Goal: Task Accomplishment & Management: Use online tool/utility

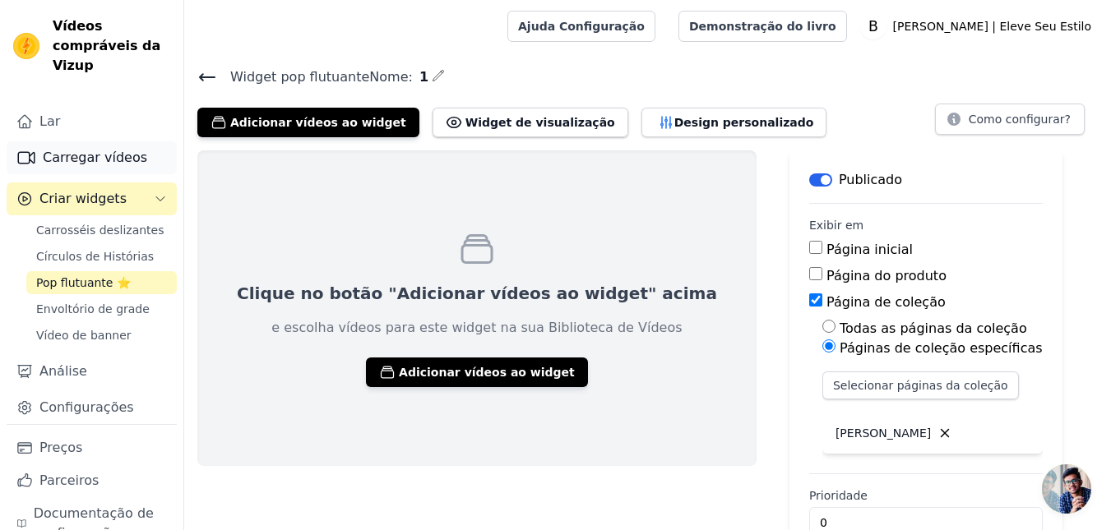
click at [95, 164] on font "Carregar vídeos" at bounding box center [95, 158] width 104 height 16
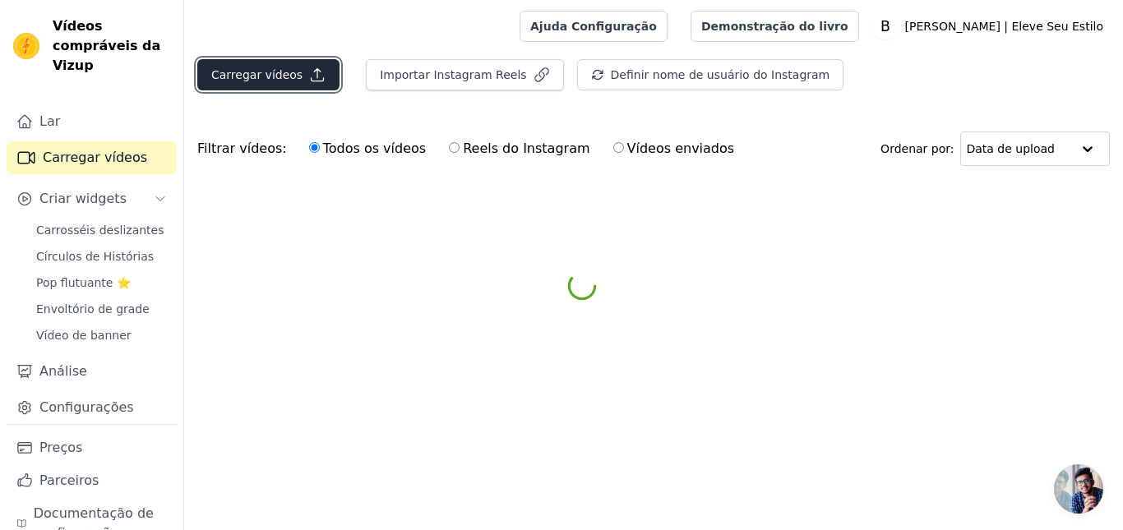
click at [245, 83] on button "Carregar vídeos" at bounding box center [268, 74] width 142 height 31
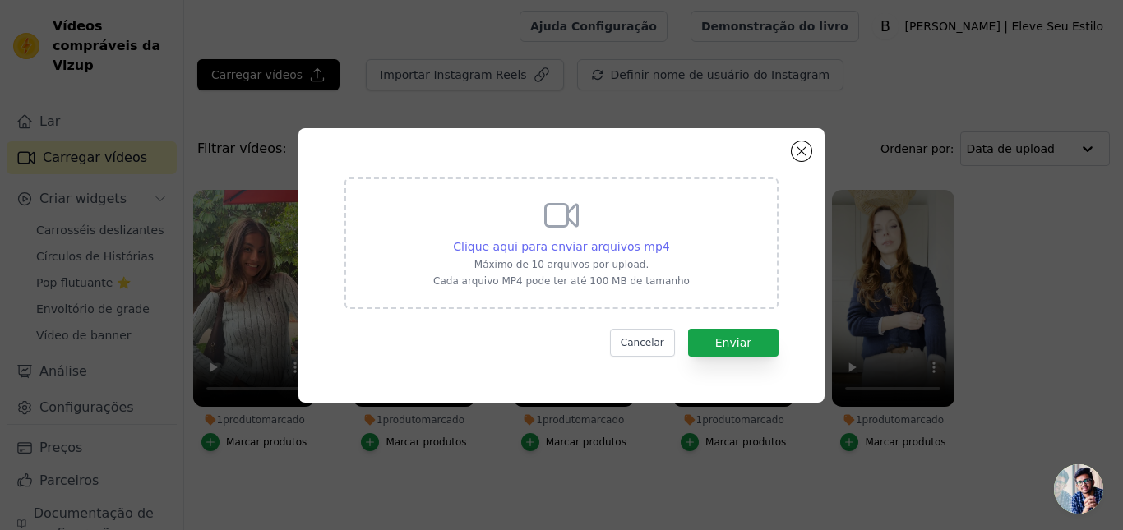
click at [583, 251] on font "Clique aqui para enviar arquivos mp4" at bounding box center [561, 246] width 217 height 13
click at [669, 238] on input "Clique aqui para enviar arquivos mp4 Máximo de 10 arquivos por upload. Cada arq…" at bounding box center [669, 238] width 1 height 1
type input "C:\fakepath\CRIATIVO MASTER (absolute cinema).mp4"
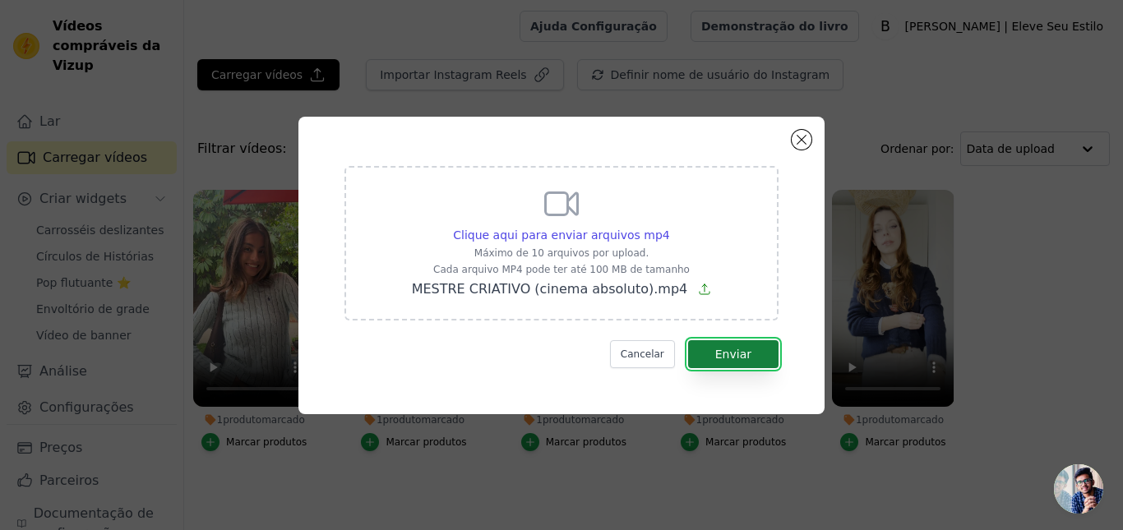
click at [725, 357] on font "Enviar" at bounding box center [733, 354] width 36 height 13
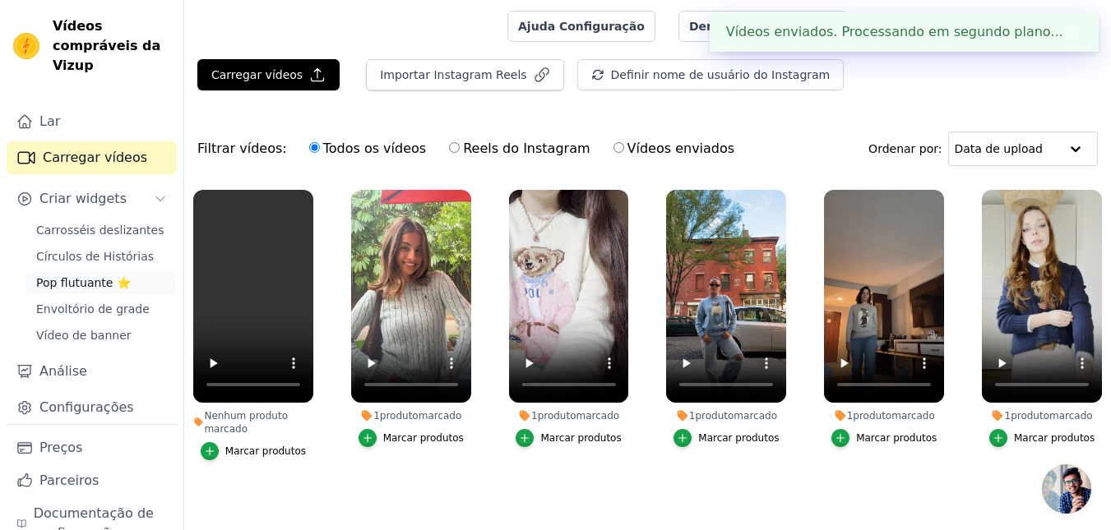
click at [92, 278] on font "Pop flutuante ⭐" at bounding box center [83, 282] width 95 height 13
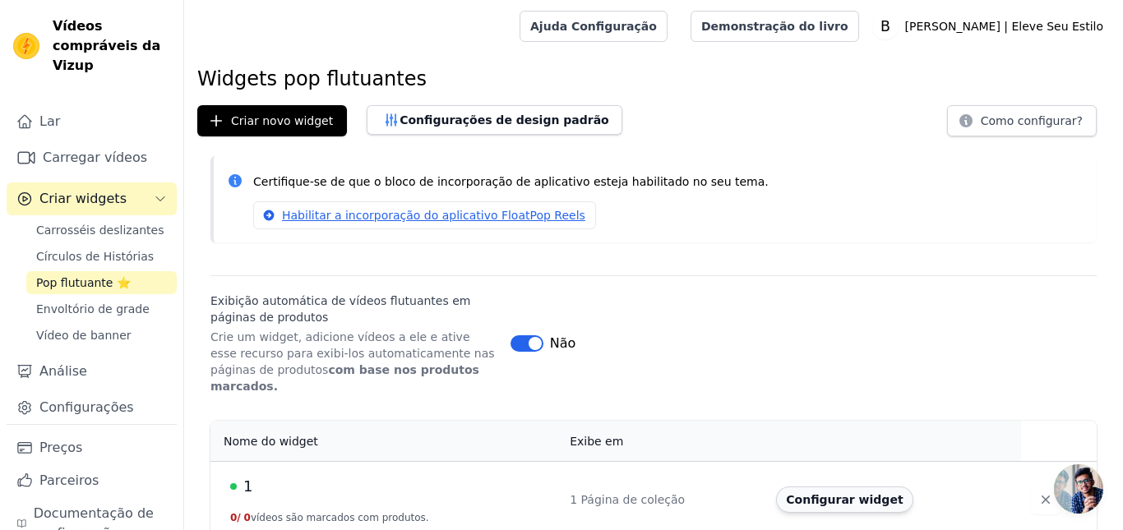
click at [795, 492] on button "Configurar widget" at bounding box center [844, 500] width 136 height 26
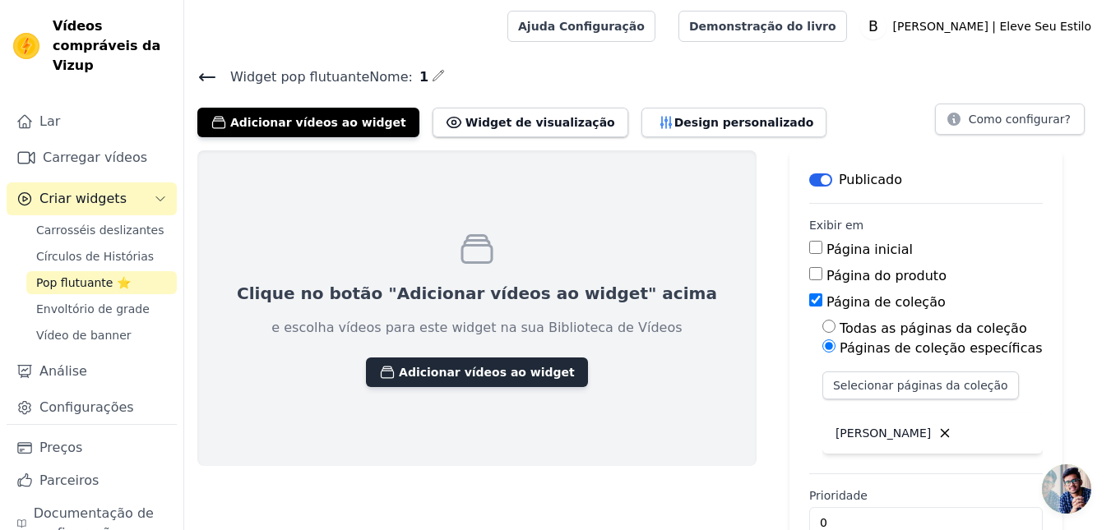
click at [421, 374] on font "Adicionar vídeos ao widget" at bounding box center [487, 372] width 176 height 13
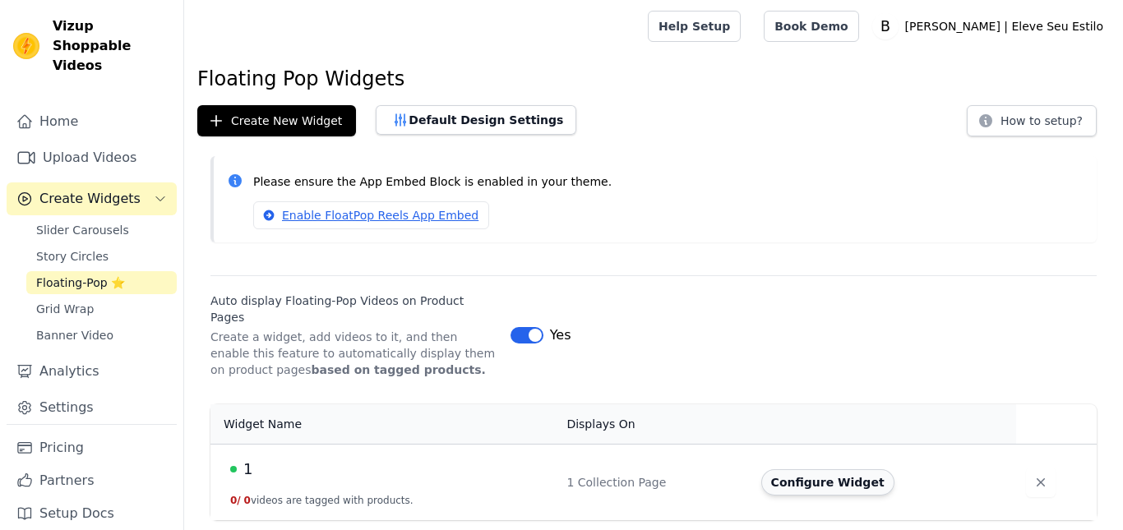
click at [820, 473] on button "Configure Widget" at bounding box center [827, 482] width 133 height 26
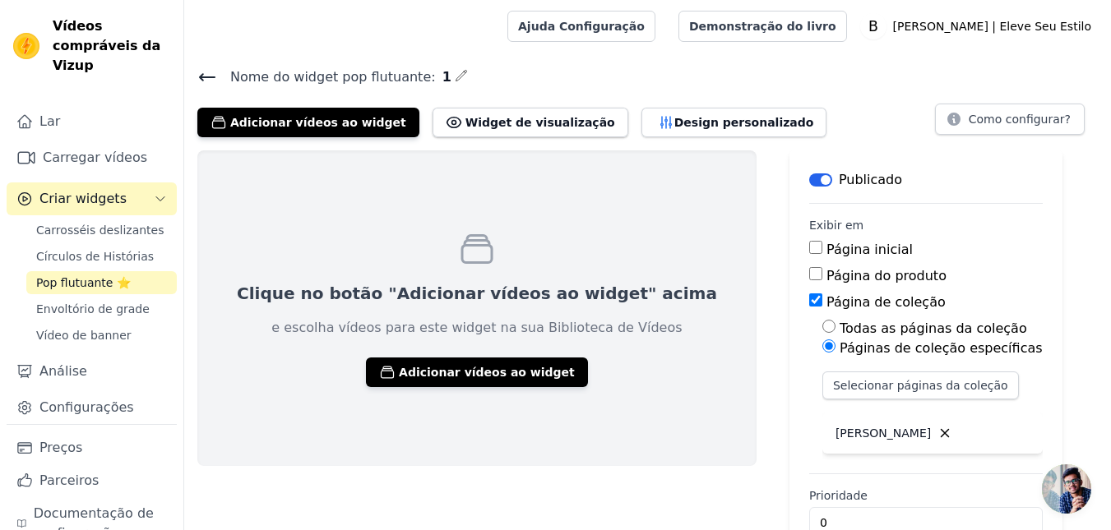
click at [575, 81] on h4 "Nome do widget pop flutuante : 1" at bounding box center [647, 77] width 900 height 22
click at [452, 381] on button "Adicionar vídeos ao widget" at bounding box center [477, 373] width 222 height 30
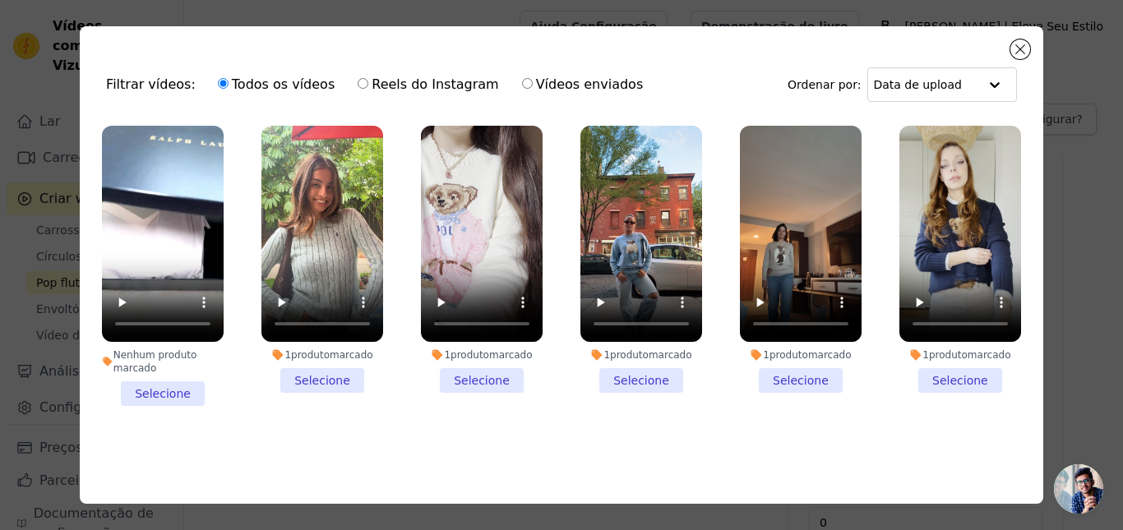
click at [151, 391] on li "Nenhum produto marcado Selecione" at bounding box center [163, 266] width 122 height 280
click at [0, 0] on input "Nenhum produto marcado Selecione" at bounding box center [0, 0] width 0 height 0
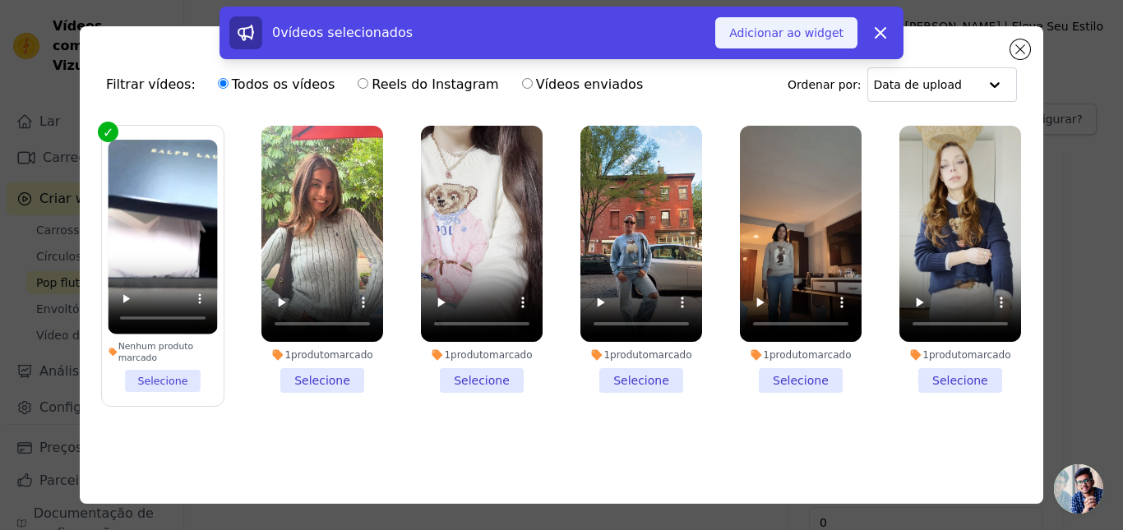
click at [797, 44] on button "Adicionar ao widget" at bounding box center [786, 32] width 142 height 31
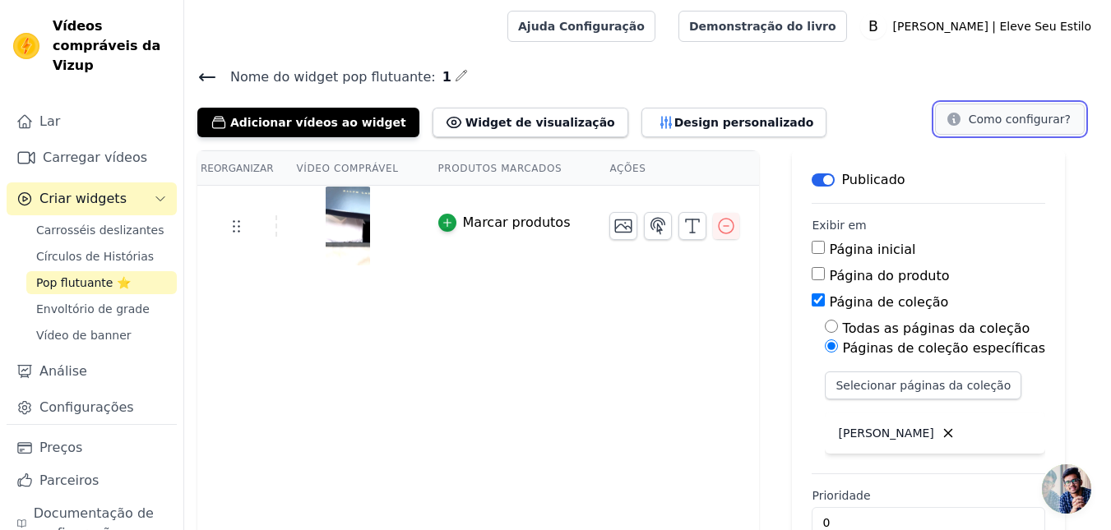
click at [995, 115] on font "Como configurar?" at bounding box center [1019, 119] width 102 height 13
click at [674, 122] on font "Design personalizado" at bounding box center [744, 122] width 140 height 13
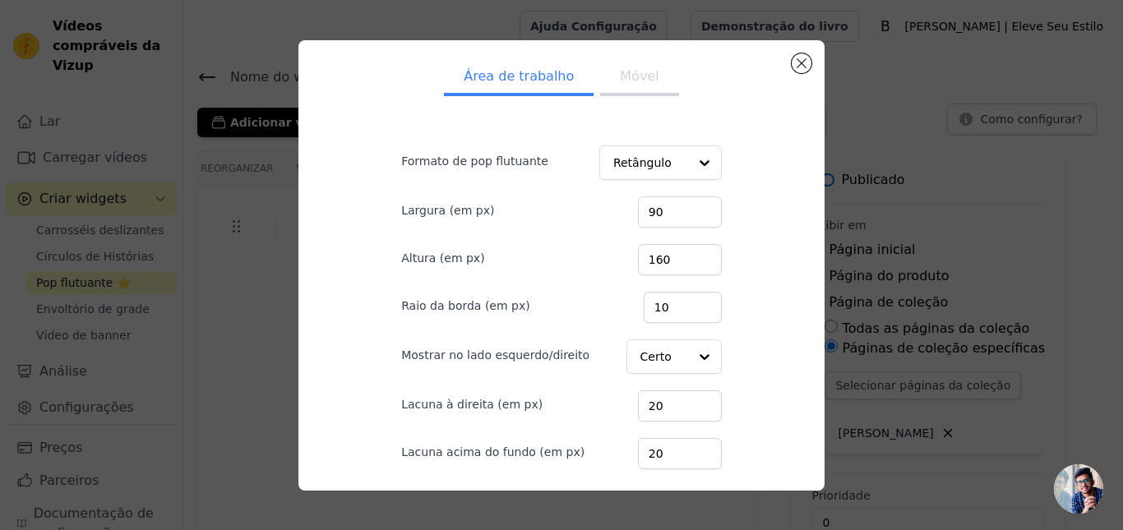
click at [621, 92] on button "Móvel" at bounding box center [639, 78] width 78 height 36
click at [511, 72] on font "Área de trabalho" at bounding box center [519, 76] width 110 height 16
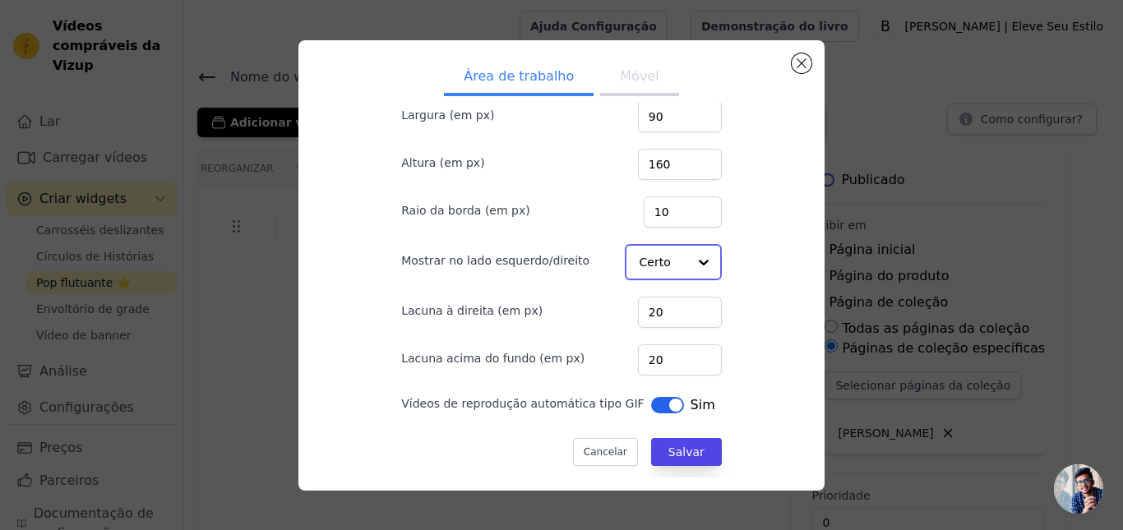
click at [661, 264] on input "Mostrar no lado esquerdo/direito" at bounding box center [664, 262] width 48 height 33
click at [655, 309] on div "Esquerda" at bounding box center [672, 301] width 94 height 35
click at [687, 263] on div at bounding box center [703, 262] width 33 height 33
click at [649, 308] on font "Esquerda" at bounding box center [668, 301] width 54 height 13
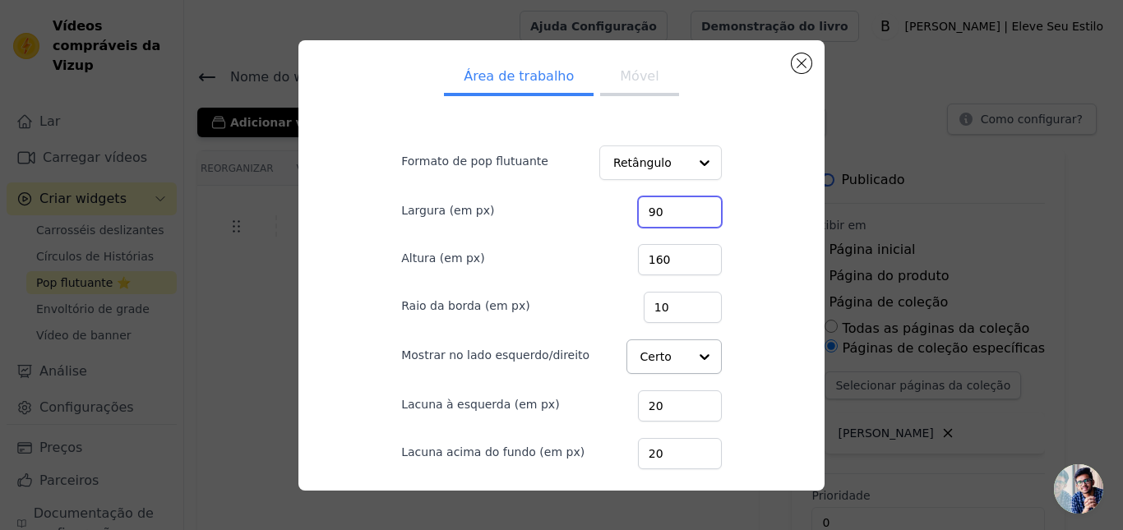
drag, startPoint x: 623, startPoint y: 221, endPoint x: 604, endPoint y: 215, distance: 19.8
click at [604, 215] on div "Largura (em px) 90" at bounding box center [561, 210] width 321 height 35
type input "200"
click at [646, 266] on input "160" at bounding box center [680, 259] width 84 height 31
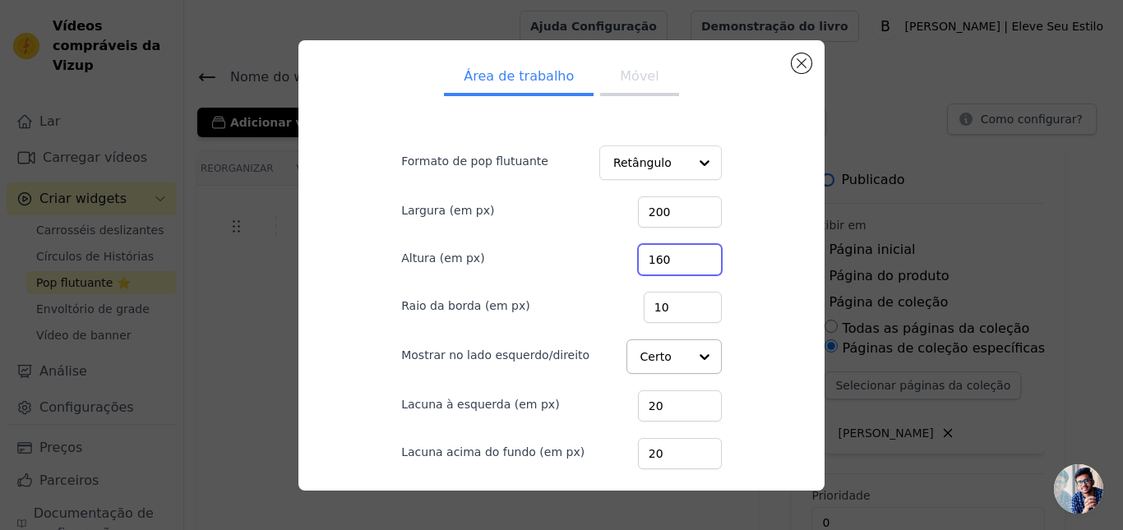
click at [646, 266] on input "160" at bounding box center [680, 259] width 84 height 31
type input "400"
click at [733, 261] on div "Área de trabalho Móvel Formato de pop flutuante Retângulo Largura (em px) 200 A…" at bounding box center [562, 265] width 500 height 424
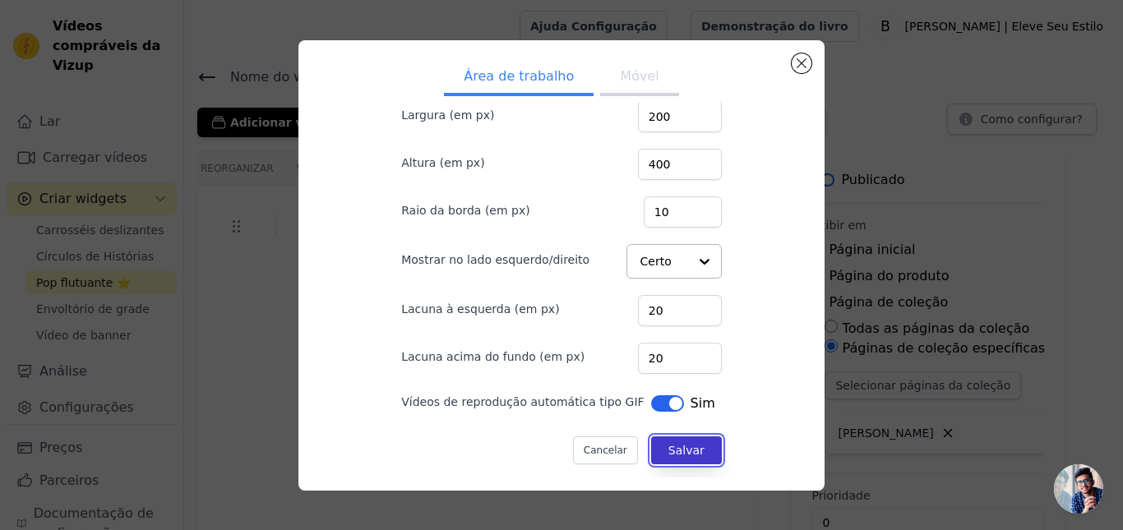
click at [651, 455] on button "Salvar" at bounding box center [686, 450] width 71 height 28
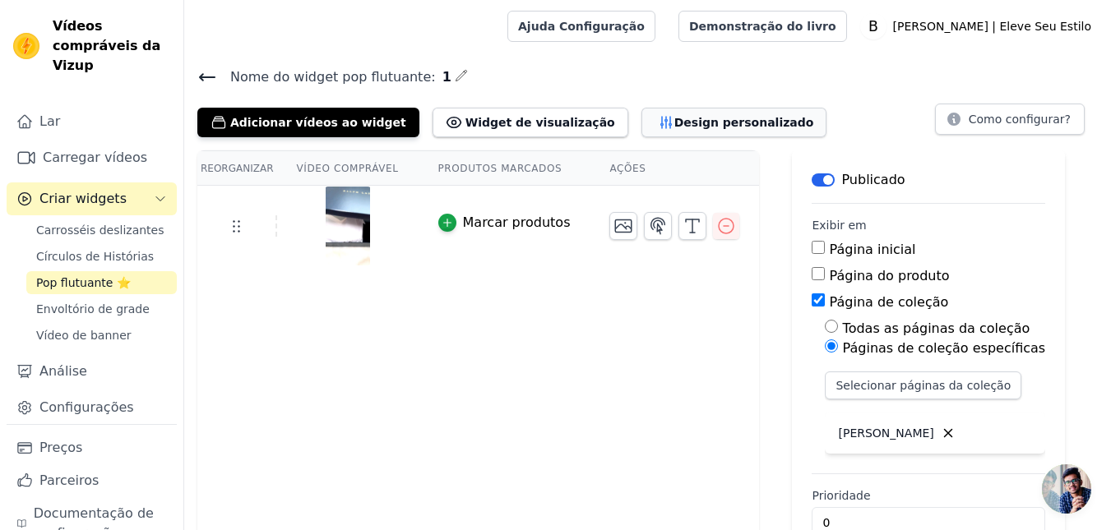
click at [693, 126] on font "Design personalizado" at bounding box center [744, 122] width 140 height 13
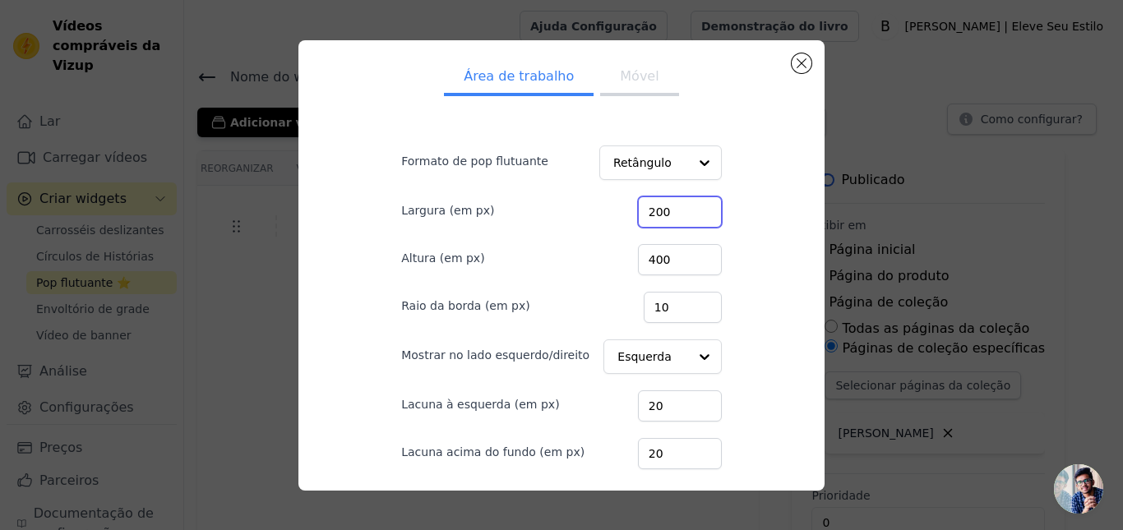
click at [659, 217] on input "200" at bounding box center [680, 211] width 84 height 31
type input "150"
click at [656, 255] on input "400" at bounding box center [680, 259] width 84 height 31
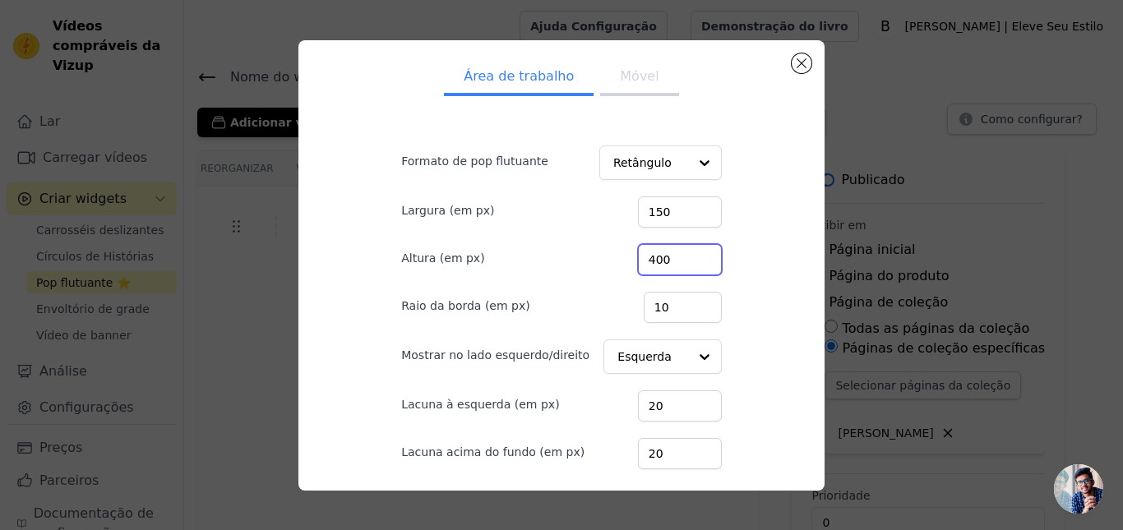
click at [656, 255] on input "400" at bounding box center [680, 259] width 84 height 31
click at [658, 256] on input "400" at bounding box center [680, 259] width 84 height 31
type input "350"
click at [763, 202] on div "Área de trabalho Móvel Formato de pop flutuante Retângulo Largura (em px) 150 A…" at bounding box center [562, 265] width 500 height 424
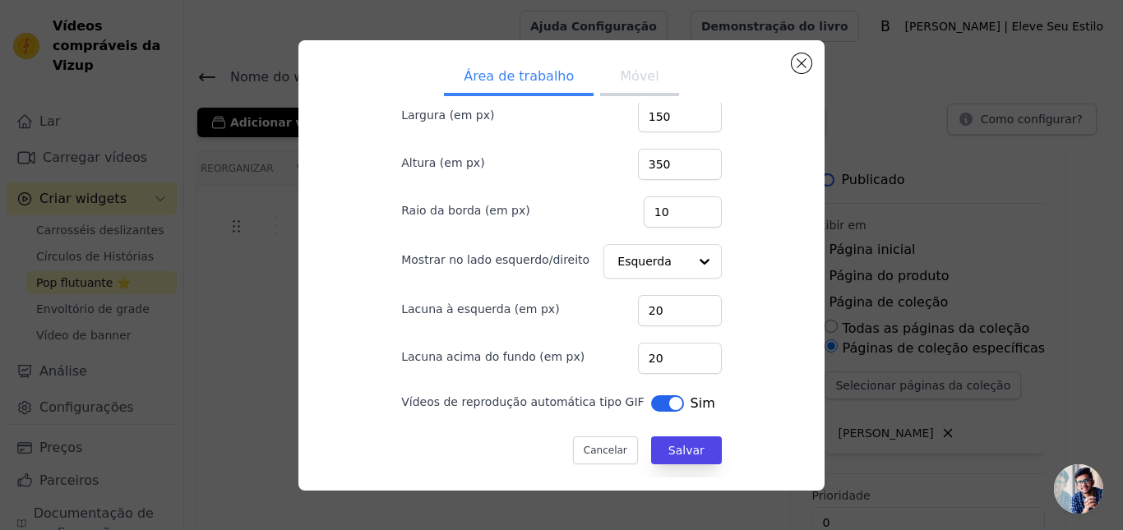
scroll to position [7, 0]
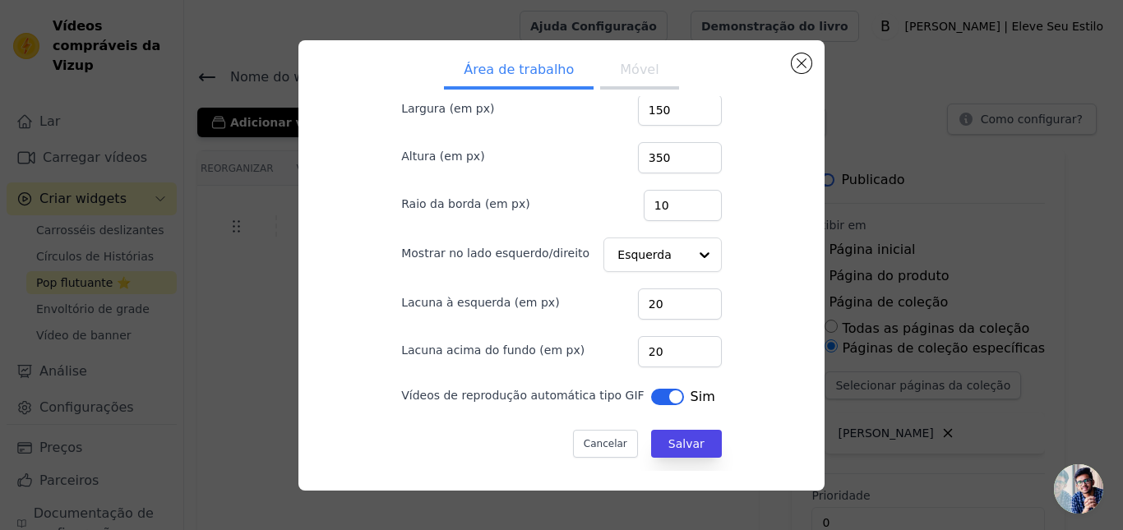
click at [651, 395] on button "Rótulo" at bounding box center [667, 397] width 33 height 16
click at [668, 444] on font "Salvar" at bounding box center [686, 443] width 36 height 13
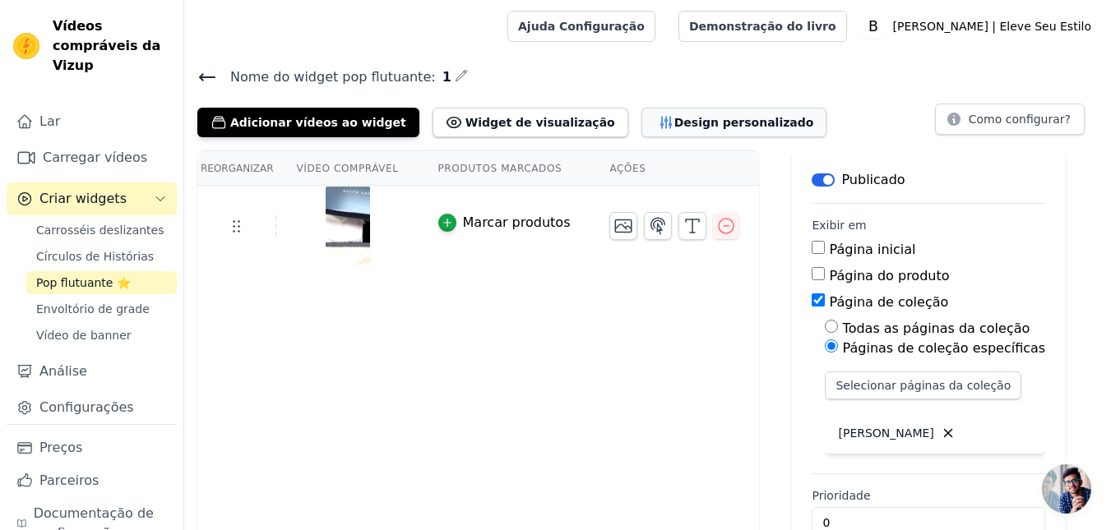
click at [674, 128] on font "Design personalizado" at bounding box center [744, 122] width 140 height 13
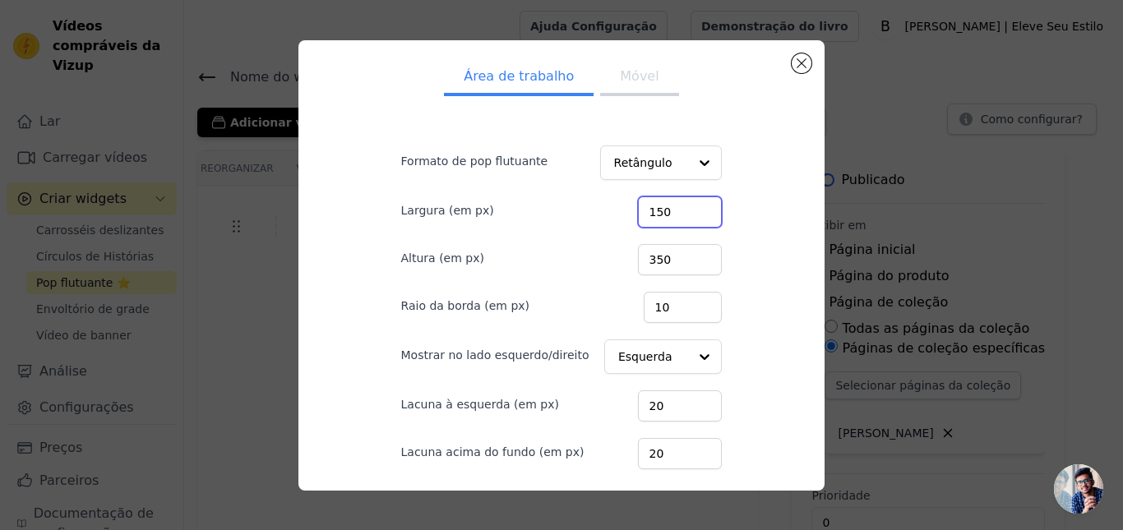
drag, startPoint x: 658, startPoint y: 215, endPoint x: 635, endPoint y: 205, distance: 24.3
click at [638, 205] on input "150" at bounding box center [680, 211] width 84 height 31
type input "160"
click at [639, 261] on input "350" at bounding box center [680, 259] width 84 height 31
type input "320"
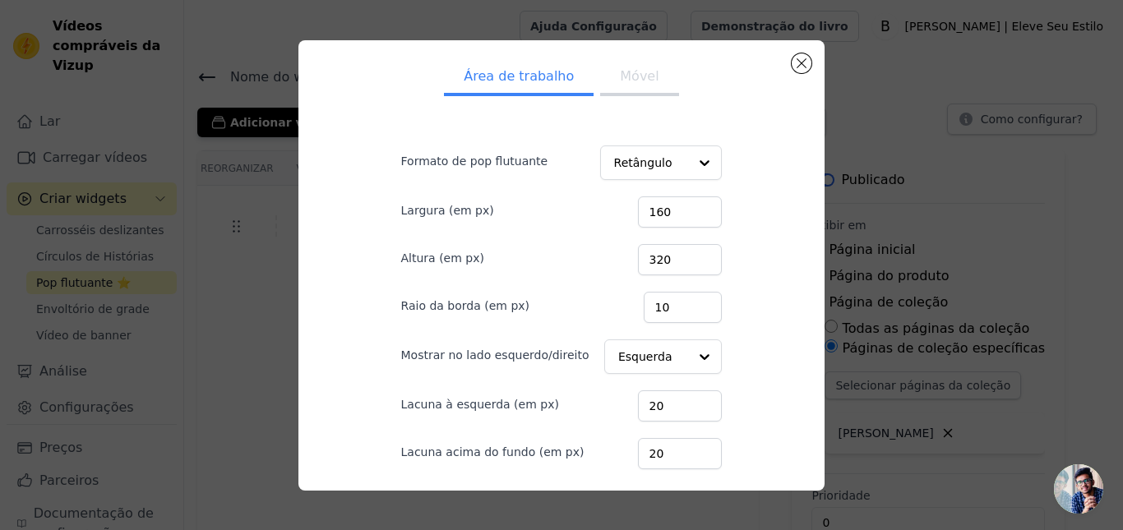
click at [768, 298] on div "Área de trabalho Móvel Formato de pop flutuante Retângulo Largura (em px) 160 A…" at bounding box center [562, 265] width 500 height 424
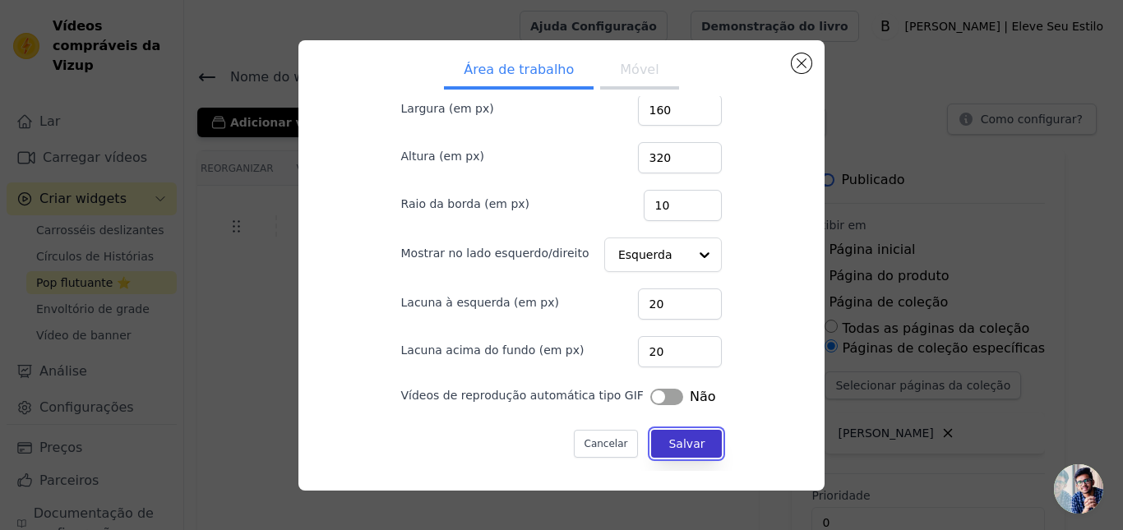
click at [677, 446] on font "Salvar" at bounding box center [686, 443] width 36 height 13
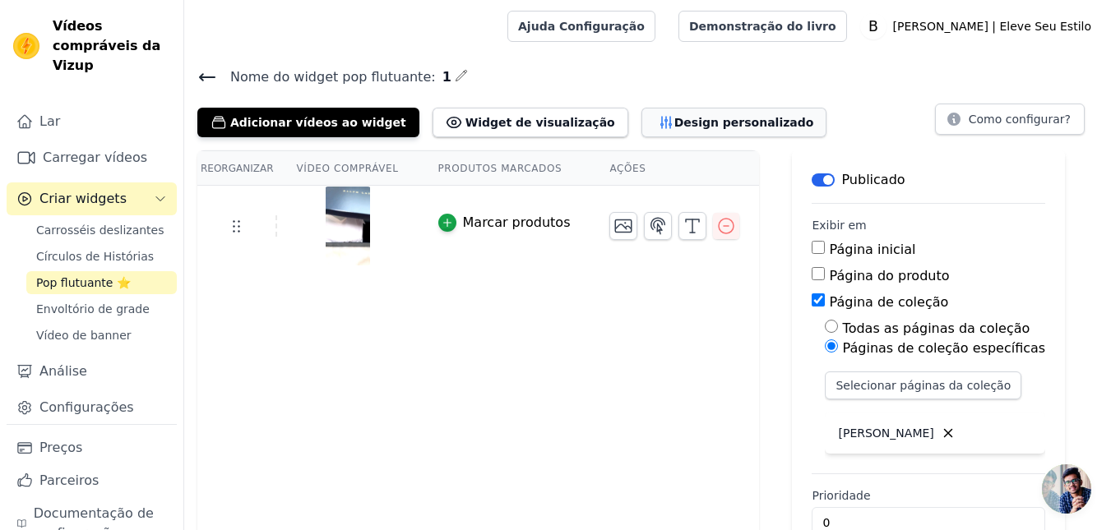
click at [674, 123] on font "Design personalizado" at bounding box center [744, 122] width 140 height 13
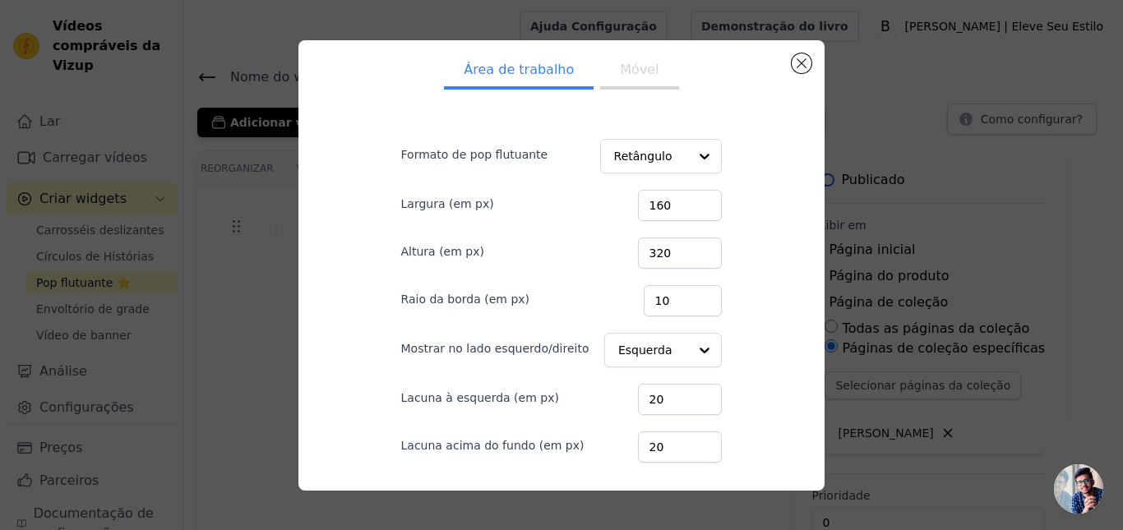
scroll to position [0, 0]
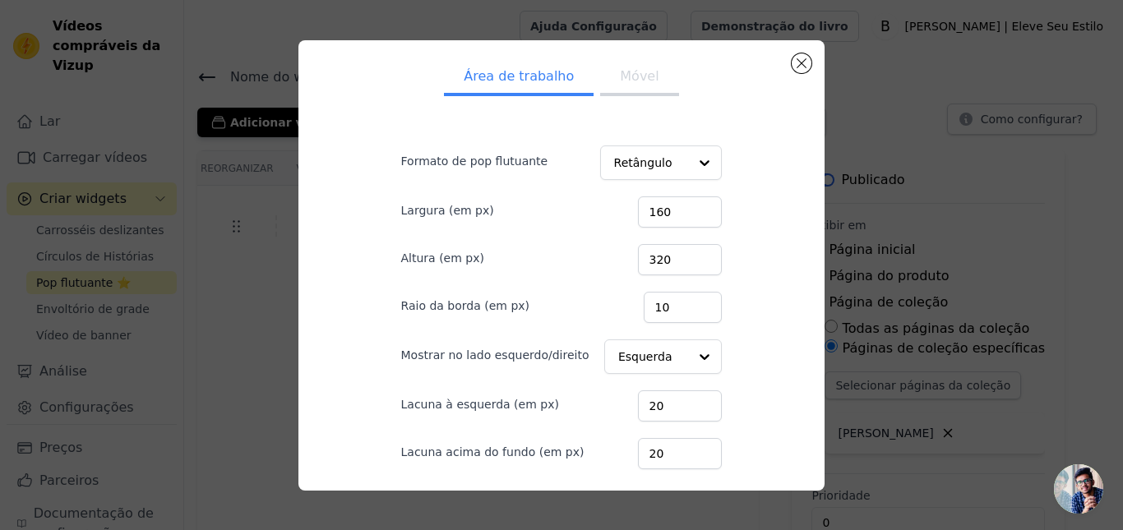
click at [626, 83] on font "Móvel" at bounding box center [639, 76] width 39 height 16
click at [529, 82] on font "Área de trabalho" at bounding box center [519, 76] width 110 height 16
click at [620, 74] on font "Móvel" at bounding box center [639, 76] width 39 height 16
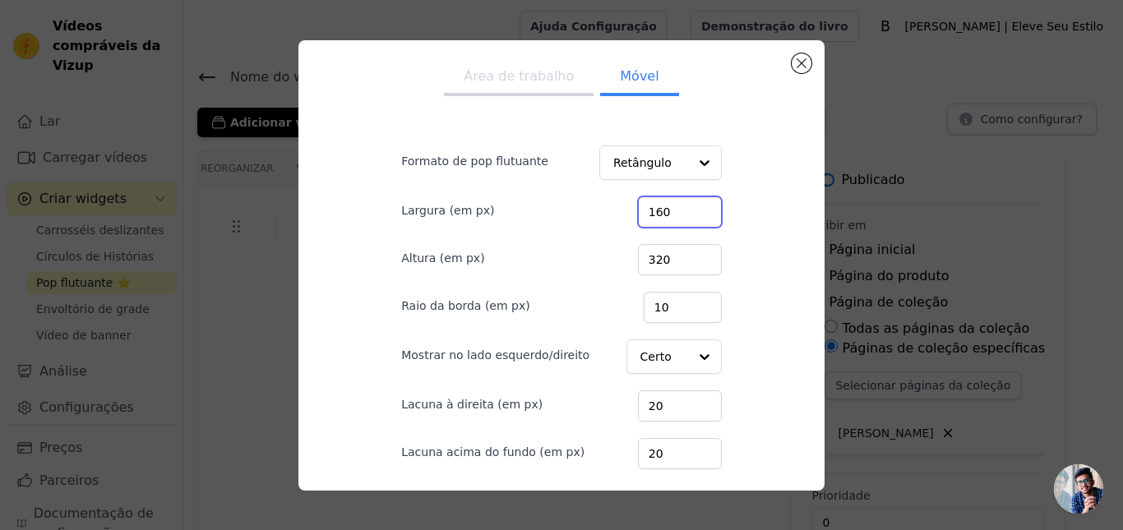
click at [649, 219] on input "160" at bounding box center [680, 211] width 84 height 31
type input "90"
click at [651, 255] on input "320" at bounding box center [680, 259] width 84 height 31
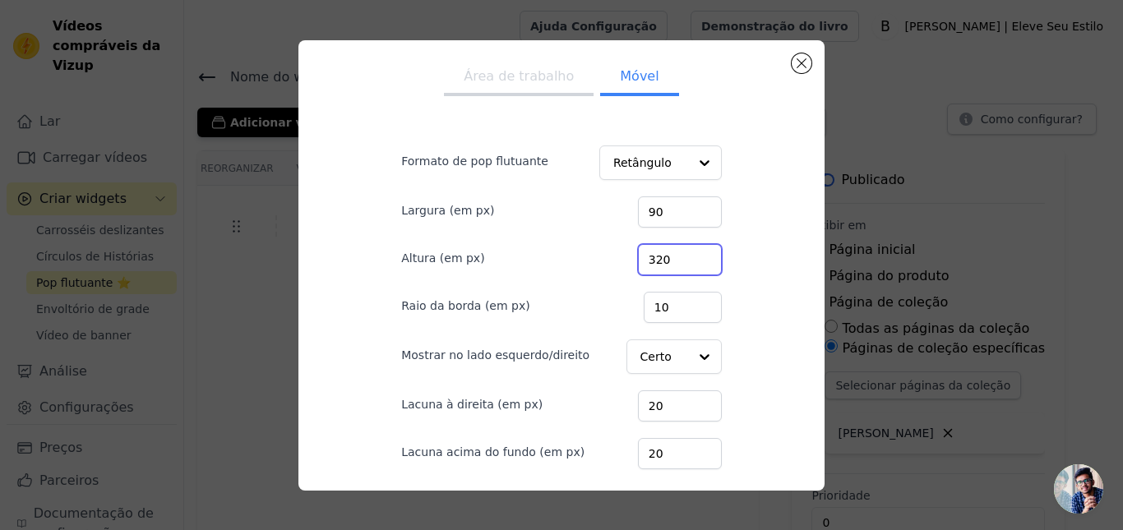
click at [653, 255] on input "320" at bounding box center [680, 259] width 84 height 31
click at [655, 255] on input "320" at bounding box center [680, 259] width 84 height 31
click at [653, 255] on input "320" at bounding box center [680, 259] width 84 height 31
type input "160"
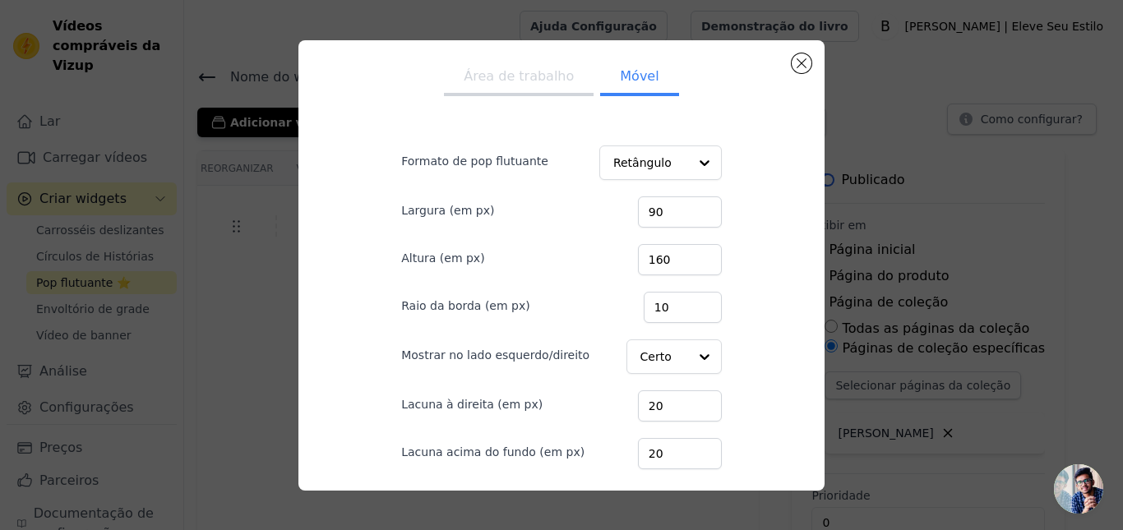
click at [734, 279] on div "Área de trabalho Móvel Formato de pop flutuante Retângulo Largura (em px) 90 Al…" at bounding box center [562, 265] width 500 height 424
click at [488, 87] on button "Área de trabalho" at bounding box center [519, 78] width 150 height 36
click at [639, 76] on font "Móvel" at bounding box center [639, 76] width 39 height 16
click at [635, 176] on input "Formato de pop flutuante" at bounding box center [649, 163] width 75 height 33
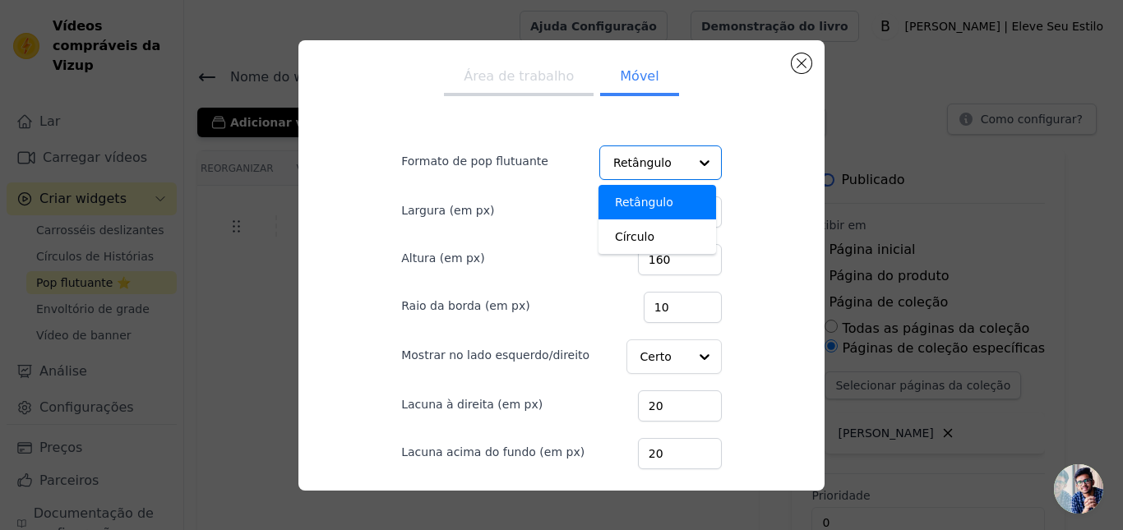
click at [733, 183] on div "Área de trabalho Móvel Formato de pop flutuante Retângulo Círculo Option Rectan…" at bounding box center [562, 265] width 500 height 424
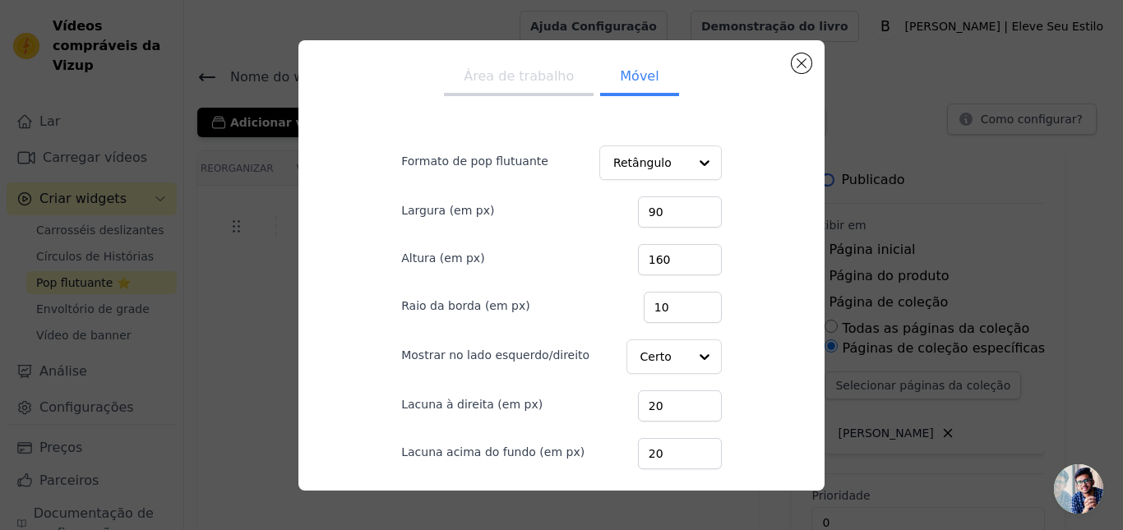
scroll to position [95, 0]
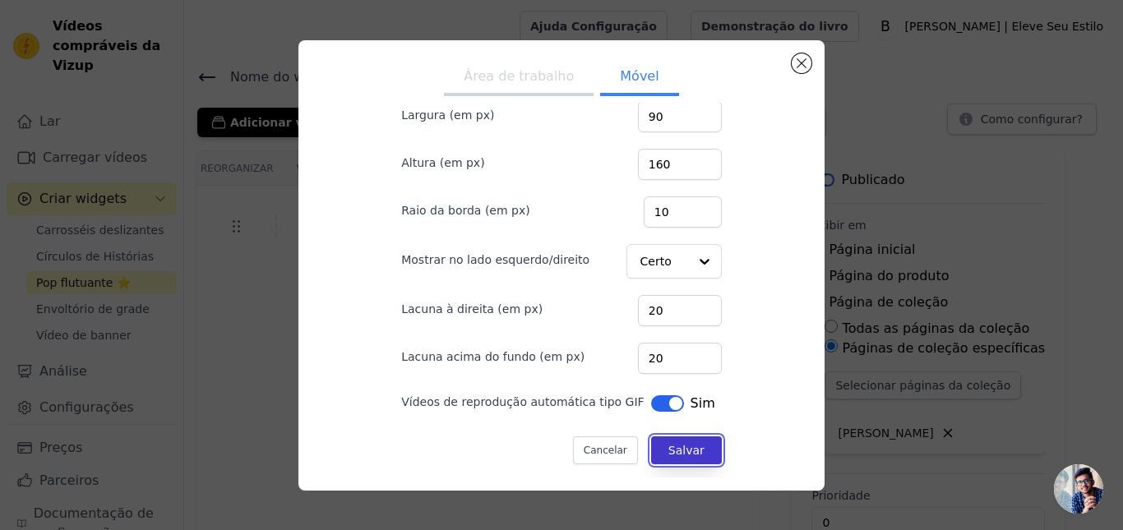
click at [680, 444] on button "Salvar" at bounding box center [686, 450] width 71 height 28
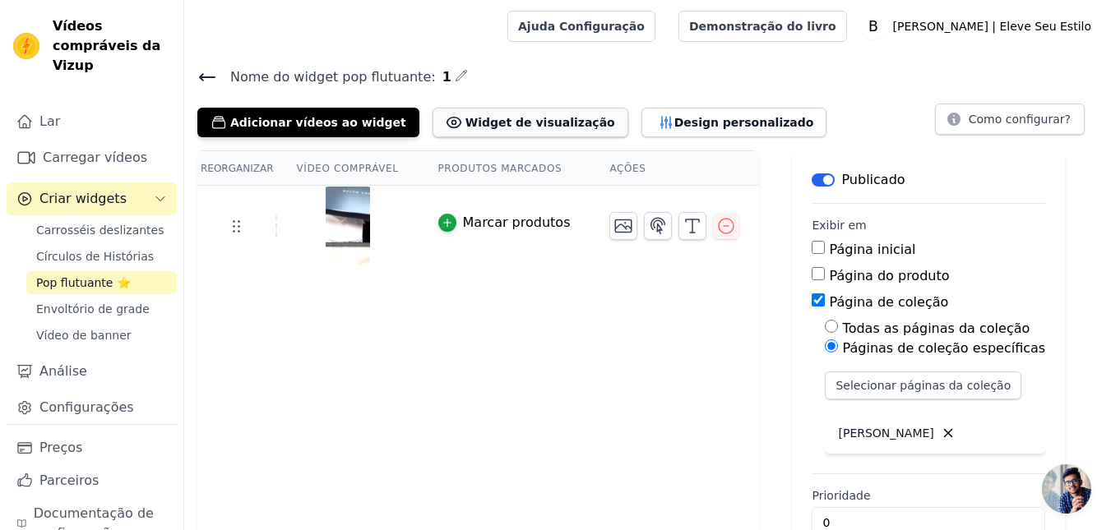
click at [535, 122] on font "Widget de visualização" at bounding box center [540, 122] width 150 height 13
click at [674, 116] on font "Design personalizado" at bounding box center [744, 122] width 140 height 13
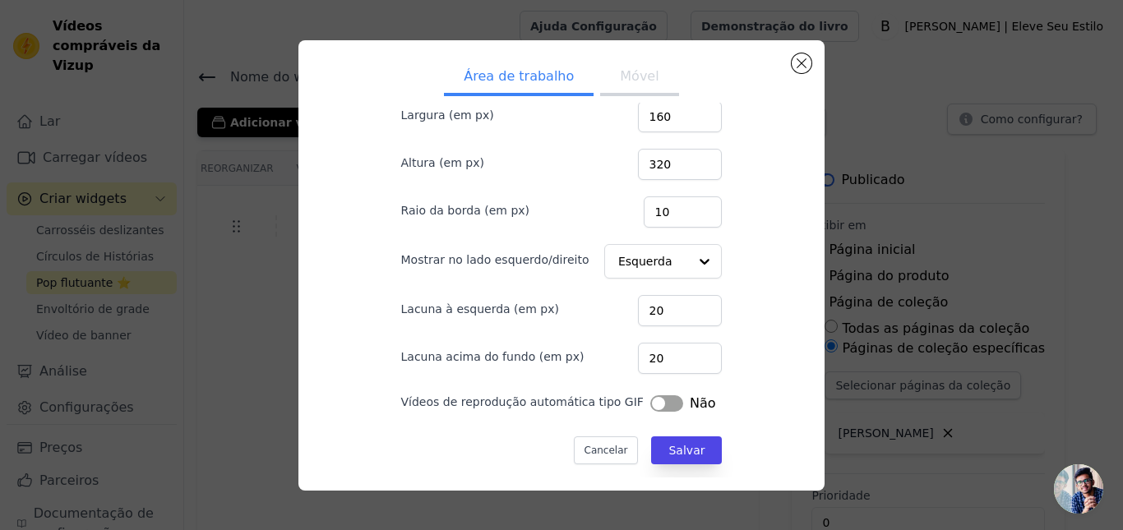
click at [650, 403] on button "Rótulo" at bounding box center [666, 403] width 33 height 16
click at [672, 455] on font "Salvar" at bounding box center [686, 450] width 36 height 13
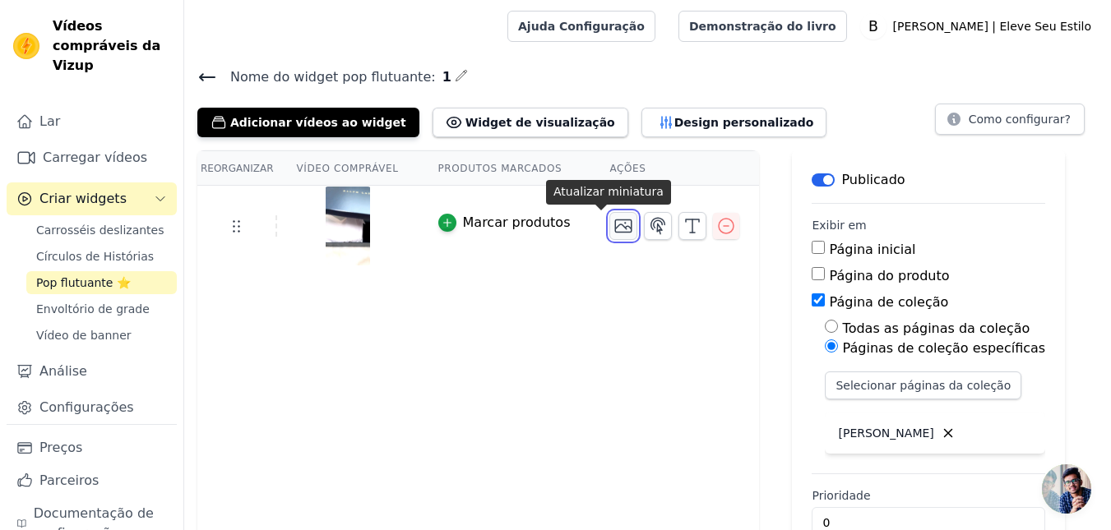
click at [613, 231] on icon "button" at bounding box center [623, 226] width 20 height 20
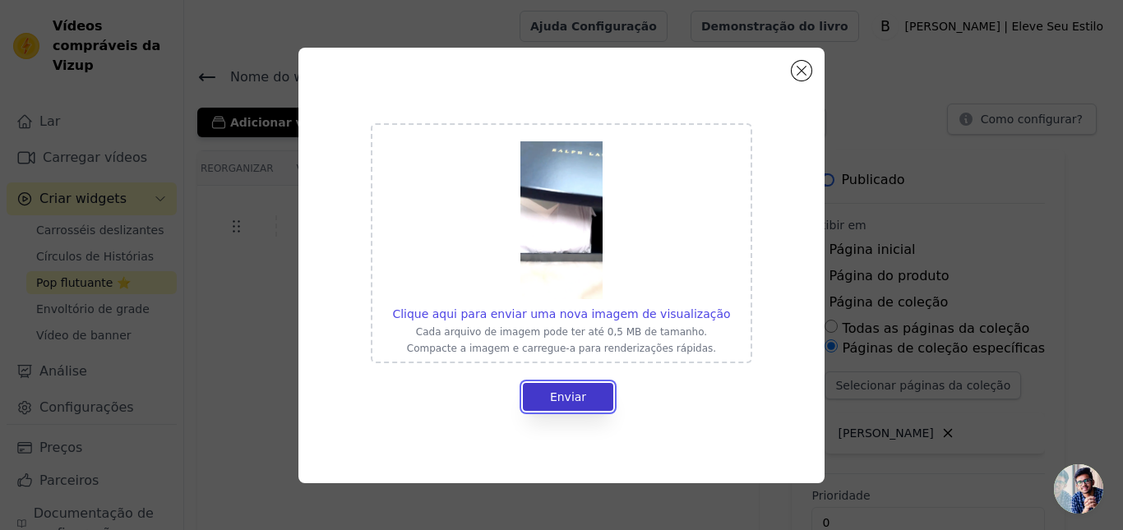
click at [580, 400] on font "Enviar" at bounding box center [568, 396] width 36 height 13
click at [798, 72] on button "Fechar modal" at bounding box center [802, 71] width 20 height 20
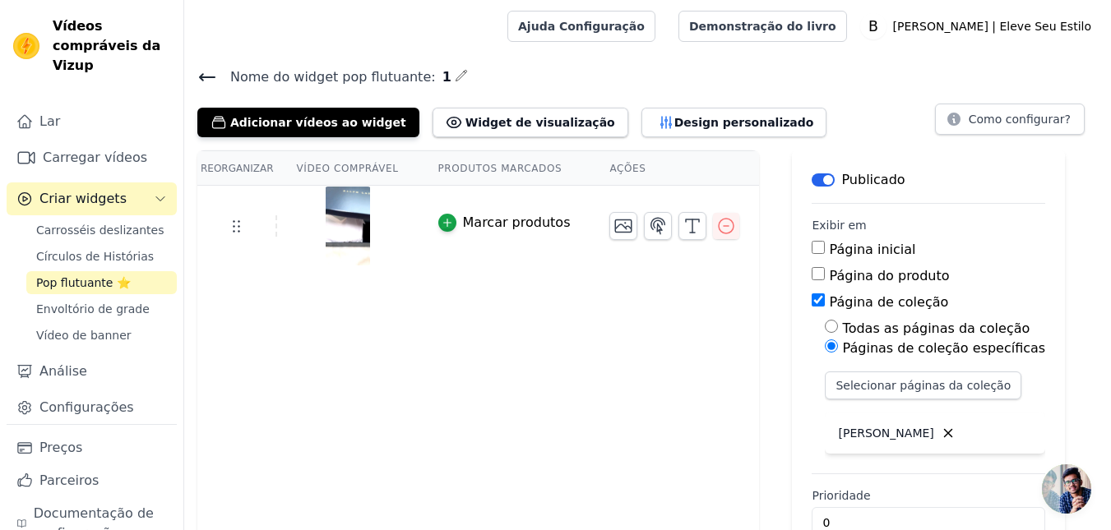
click at [327, 173] on font "Vídeo comprável" at bounding box center [348, 169] width 102 height 12
click at [493, 176] on th "Produtos marcados" at bounding box center [504, 168] width 172 height 35
click at [642, 178] on th "Ações" at bounding box center [673, 168] width 169 height 35
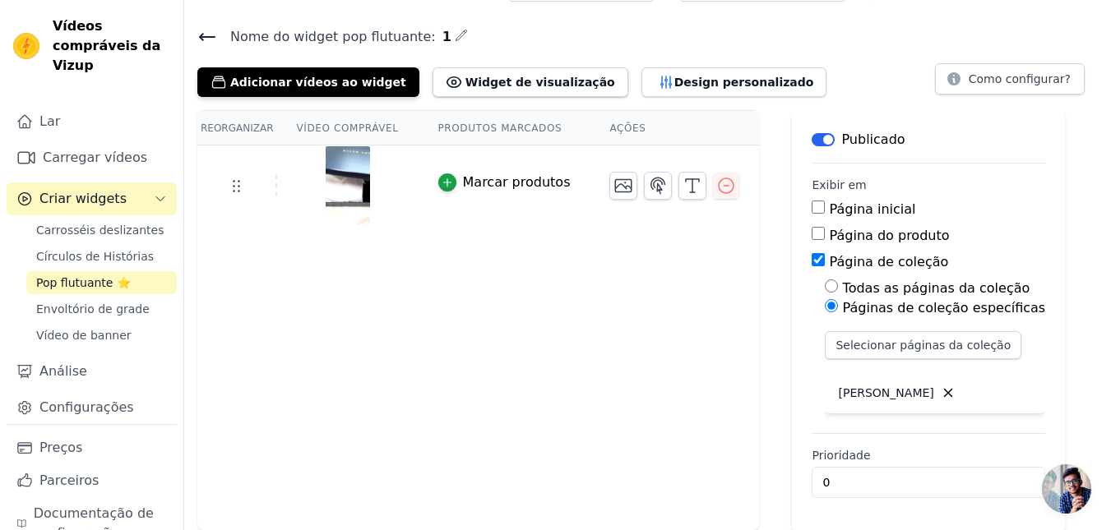
scroll to position [0, 0]
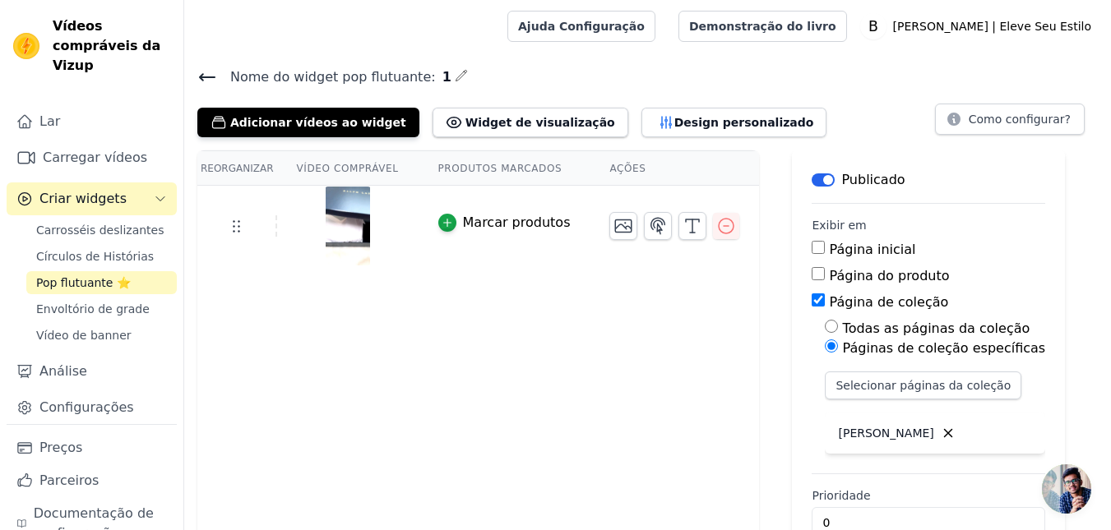
click at [609, 172] on font "Ações" at bounding box center [627, 169] width 36 height 12
drag, startPoint x: 501, startPoint y: 163, endPoint x: 468, endPoint y: 170, distance: 34.5
click at [490, 168] on font "Produtos marcados" at bounding box center [500, 169] width 124 height 12
click at [312, 165] on font "Vídeo comprável" at bounding box center [348, 169] width 102 height 12
click at [81, 163] on font "Carregar vídeos" at bounding box center [95, 158] width 104 height 16
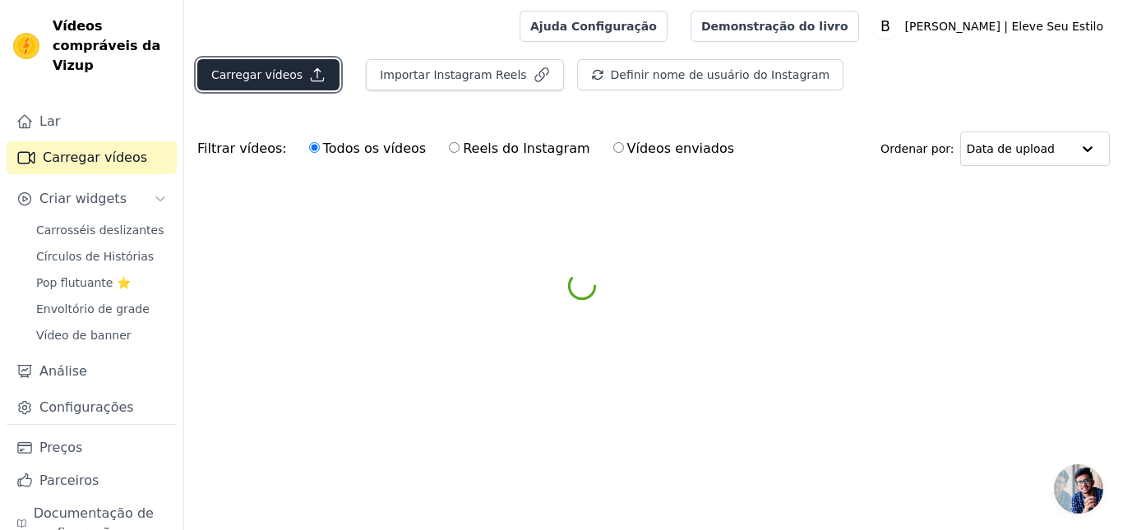
click at [293, 83] on button "Carregar vídeos" at bounding box center [268, 74] width 142 height 31
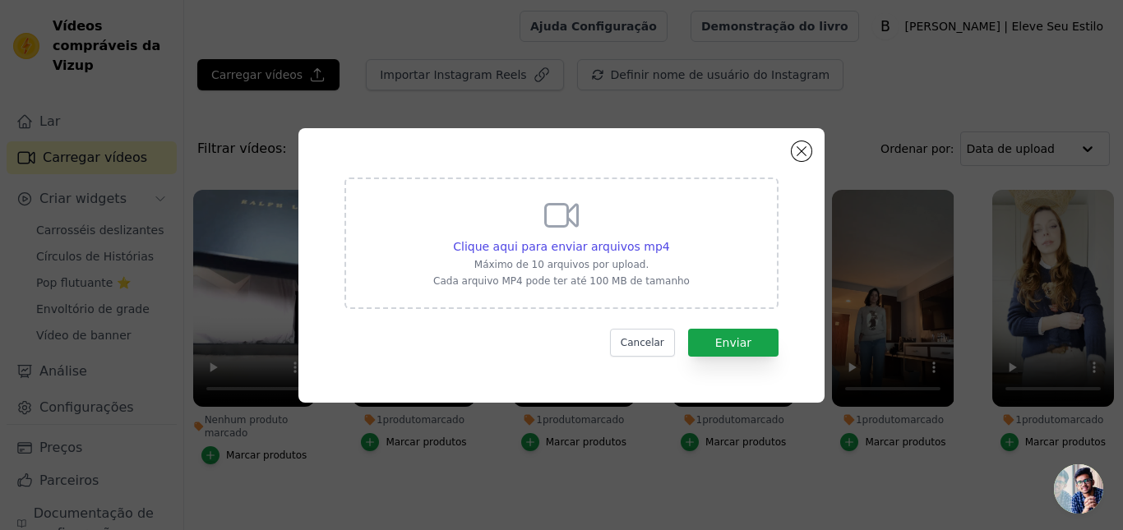
click at [578, 259] on font "Máximo de 10 arquivos por upload." at bounding box center [561, 265] width 174 height 12
click at [669, 238] on input "Clique aqui para enviar arquivos mp4 Máximo de 10 arquivos por upload. Cada arq…" at bounding box center [669, 238] width 1 height 1
type input "C:\fakepath\v1.mp4"
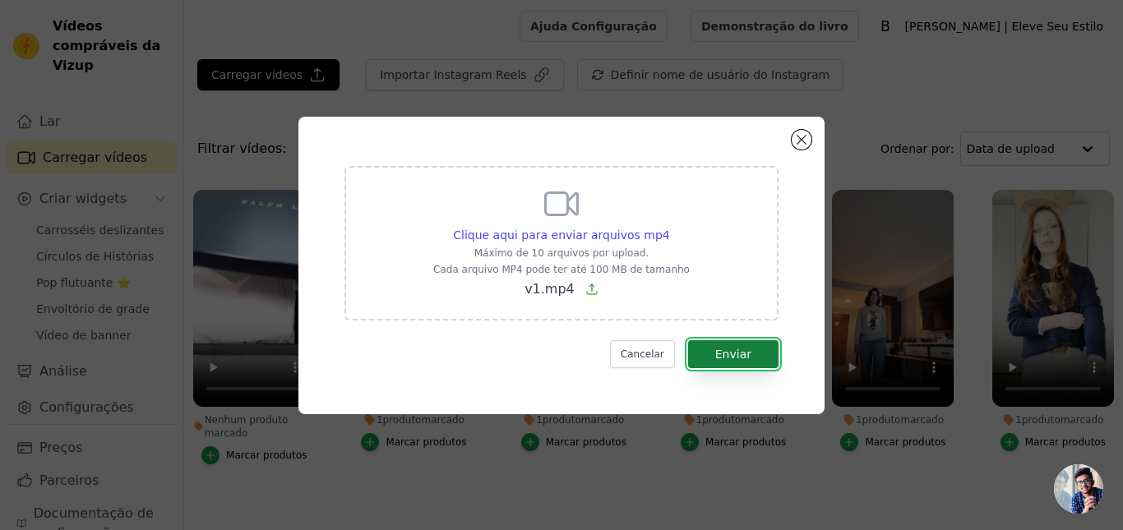
click at [731, 354] on font "Enviar" at bounding box center [733, 354] width 36 height 13
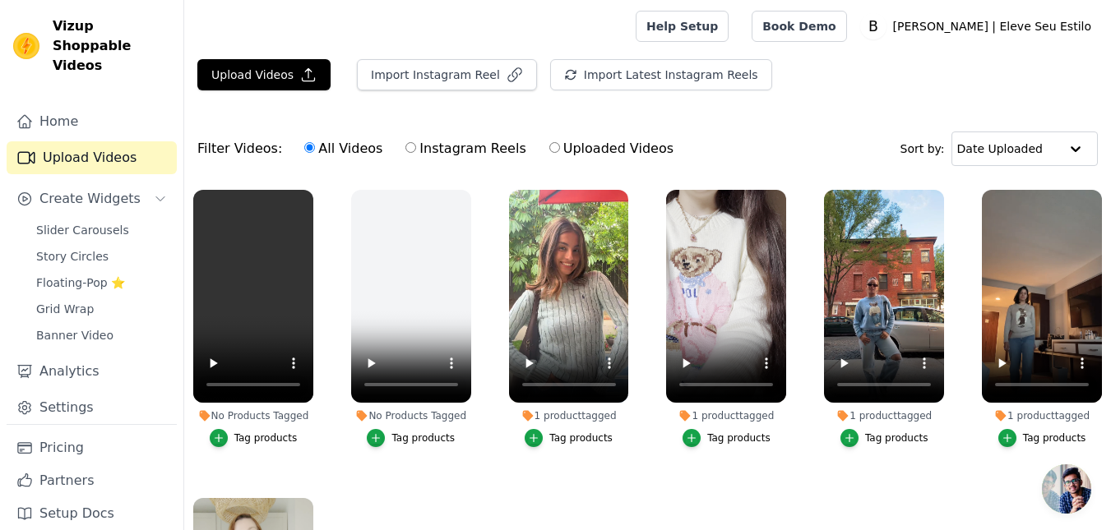
click at [256, 433] on div "Tag products" at bounding box center [265, 438] width 63 height 13
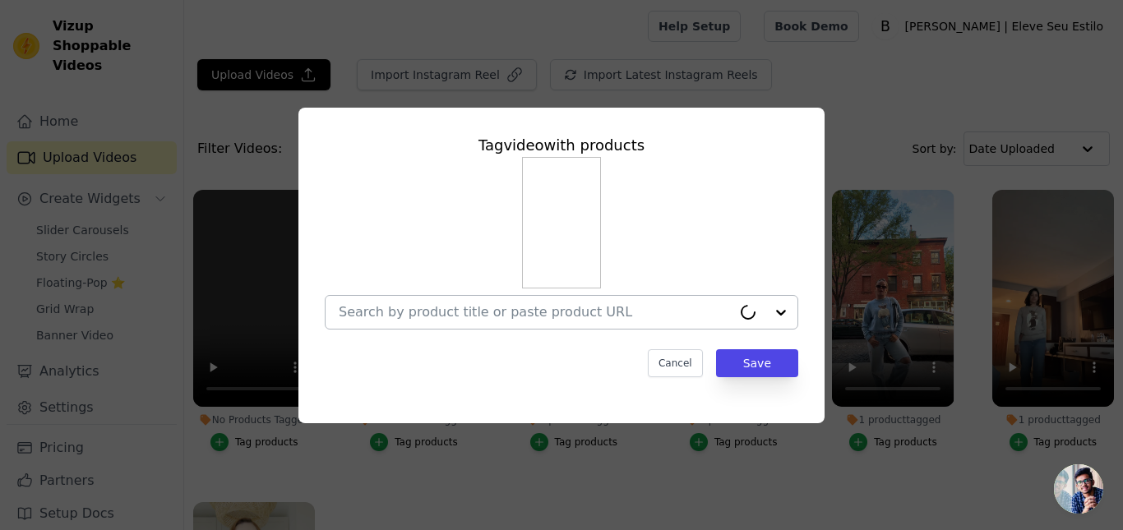
click at [432, 313] on input "No Products Tagged Tag video with products Cancel Save Tag products" at bounding box center [535, 312] width 393 height 16
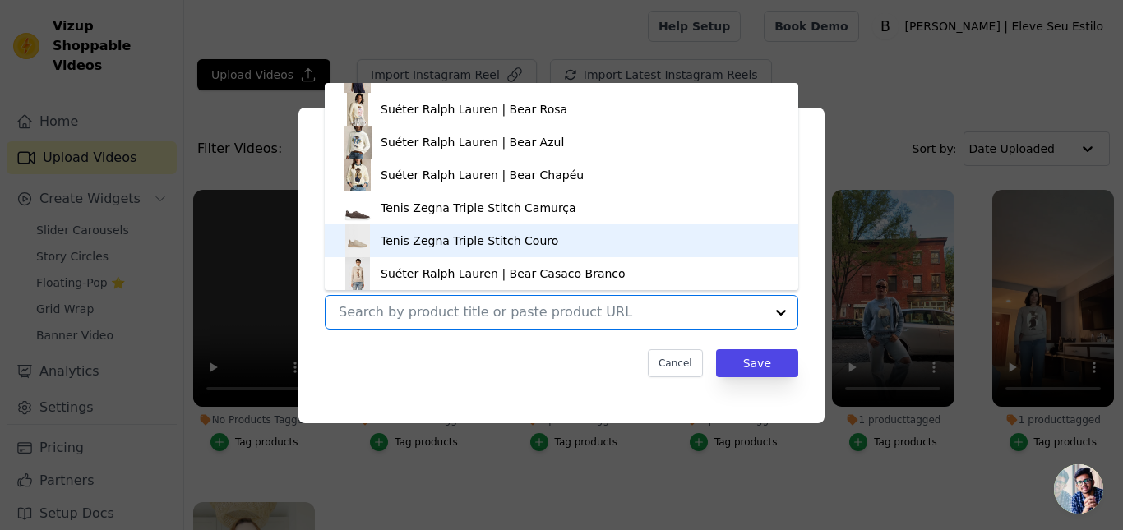
scroll to position [2374, 0]
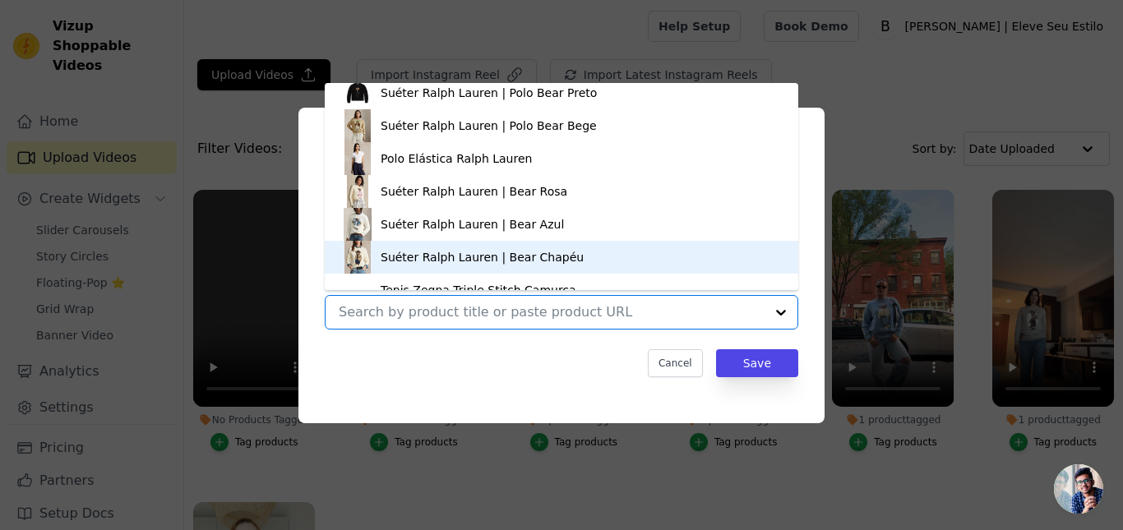
click at [403, 263] on div "Suéter Ralph Lauren | Bear Chapéu" at bounding box center [482, 257] width 203 height 16
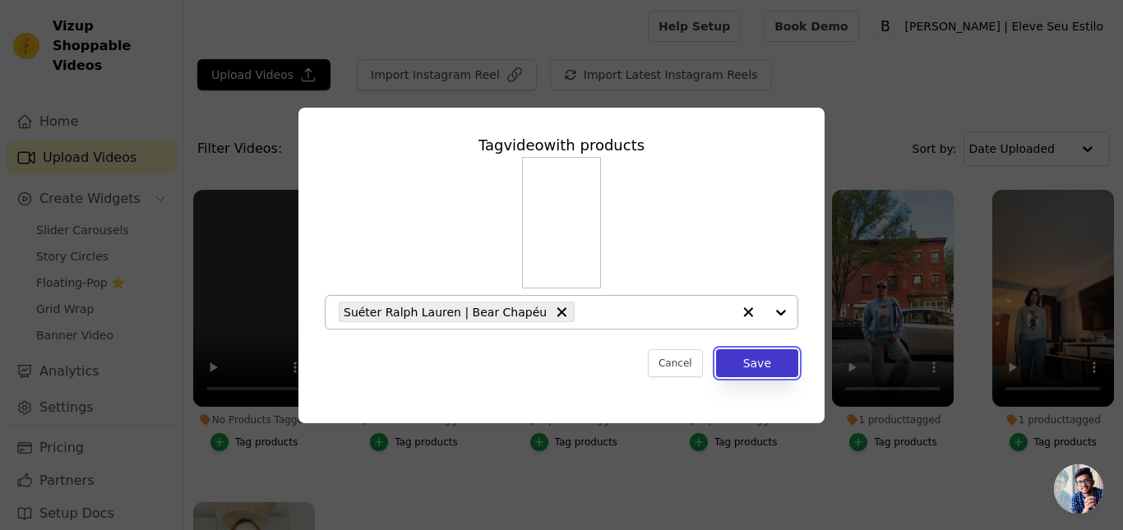
click at [753, 363] on button "Save" at bounding box center [757, 363] width 82 height 28
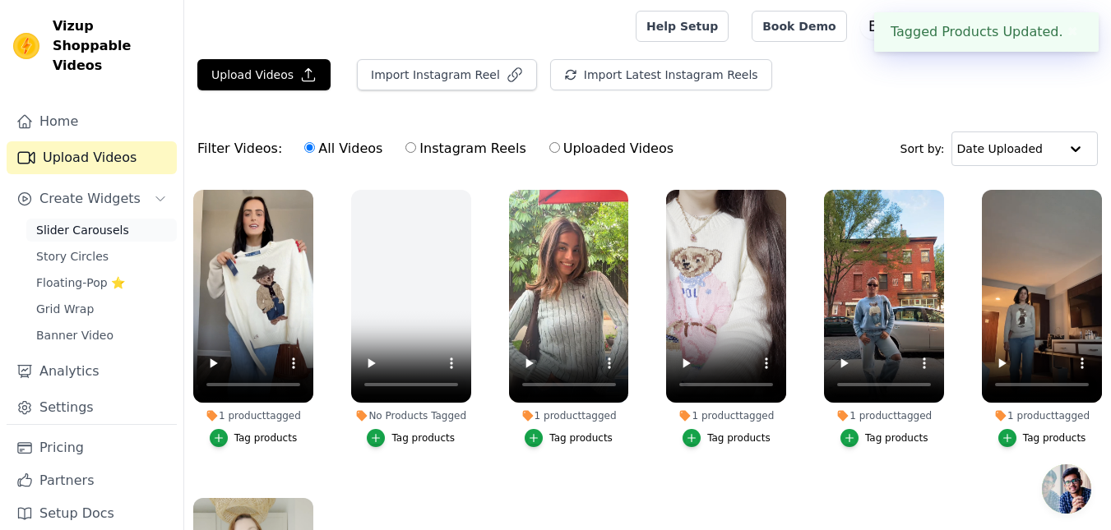
click at [83, 222] on span "Slider Carousels" at bounding box center [82, 230] width 93 height 16
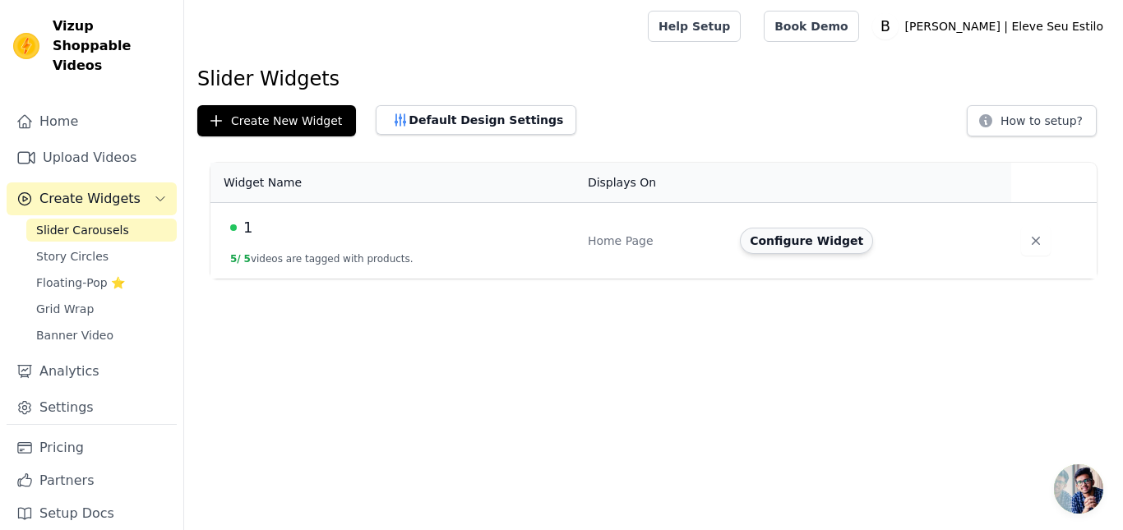
click at [769, 247] on button "Configure Widget" at bounding box center [806, 241] width 133 height 26
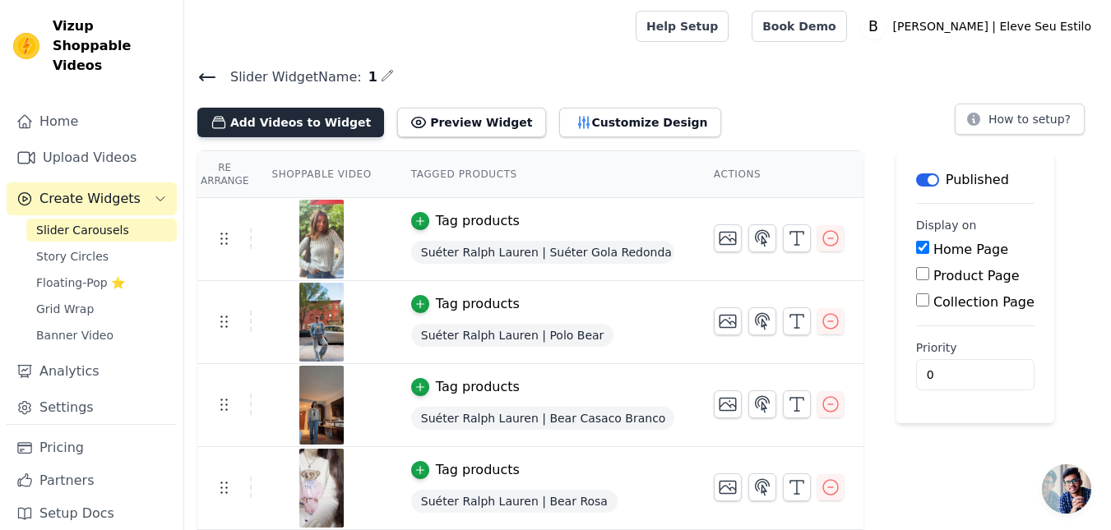
click at [309, 118] on button "Add Videos to Widget" at bounding box center [290, 123] width 187 height 30
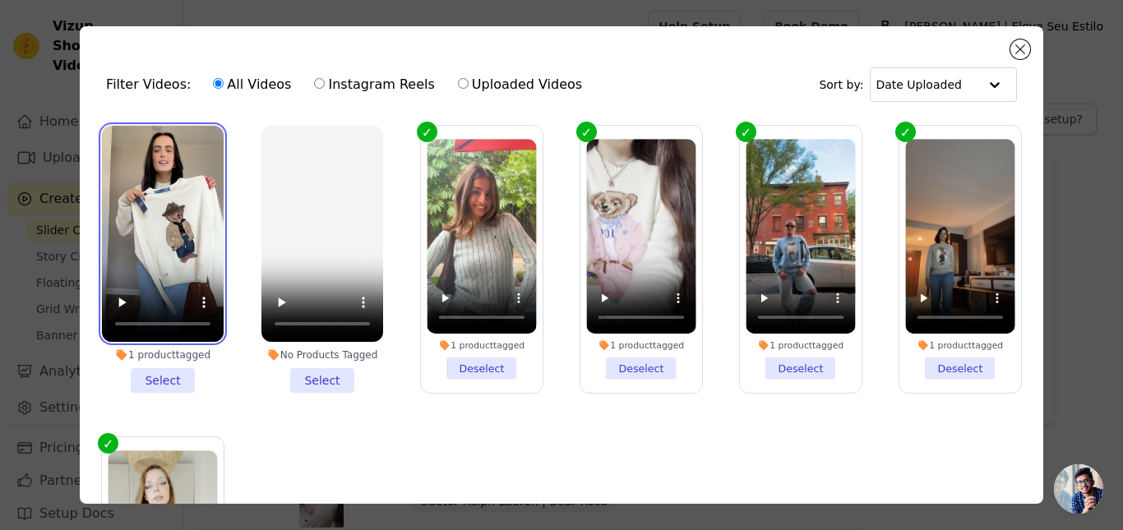
click at [152, 211] on video at bounding box center [163, 234] width 122 height 216
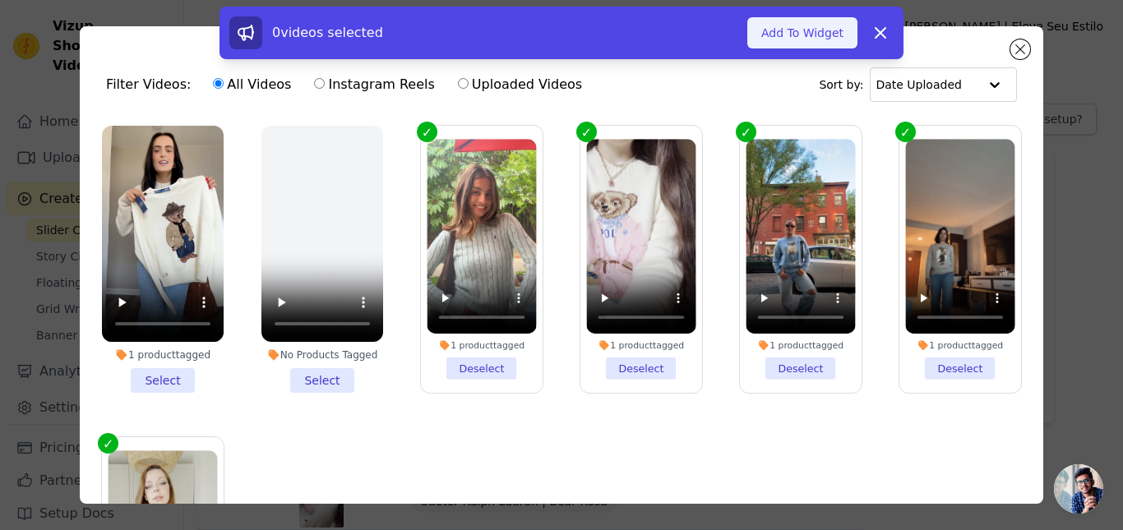
click at [784, 33] on button "Add To Widget" at bounding box center [802, 32] width 110 height 31
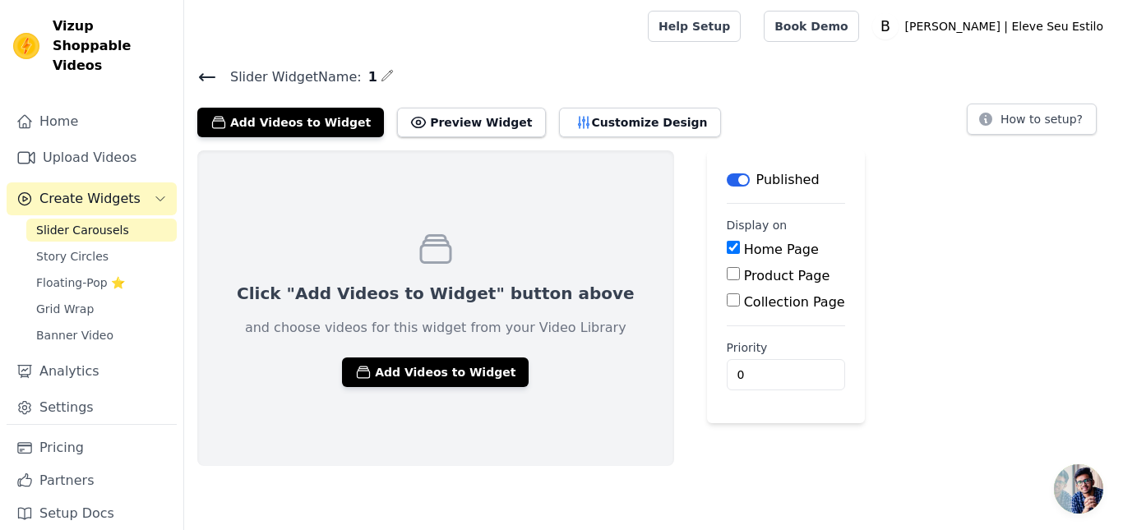
click at [203, 77] on icon at bounding box center [207, 77] width 15 height 7
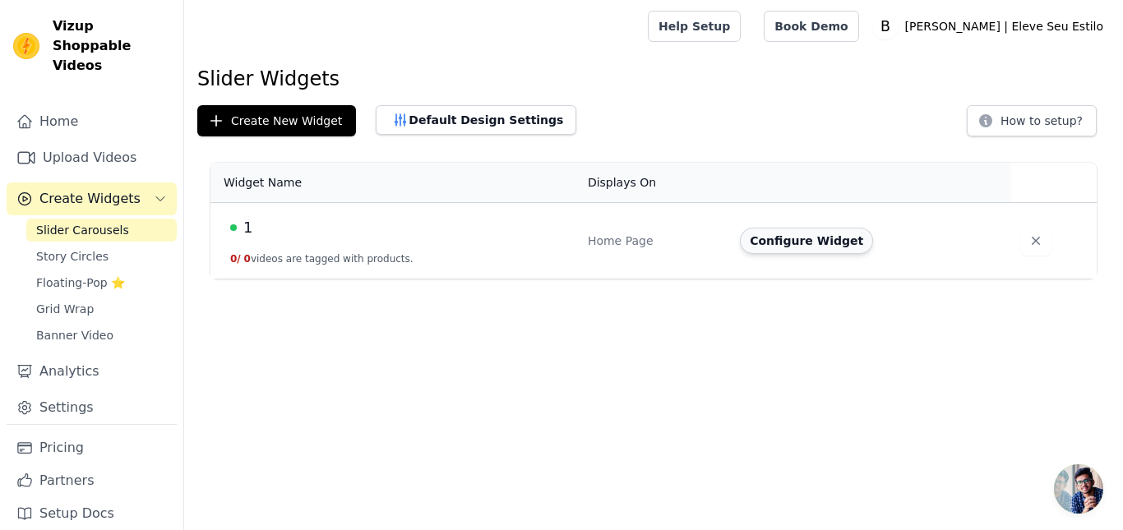
click at [767, 245] on button "Configure Widget" at bounding box center [806, 241] width 133 height 26
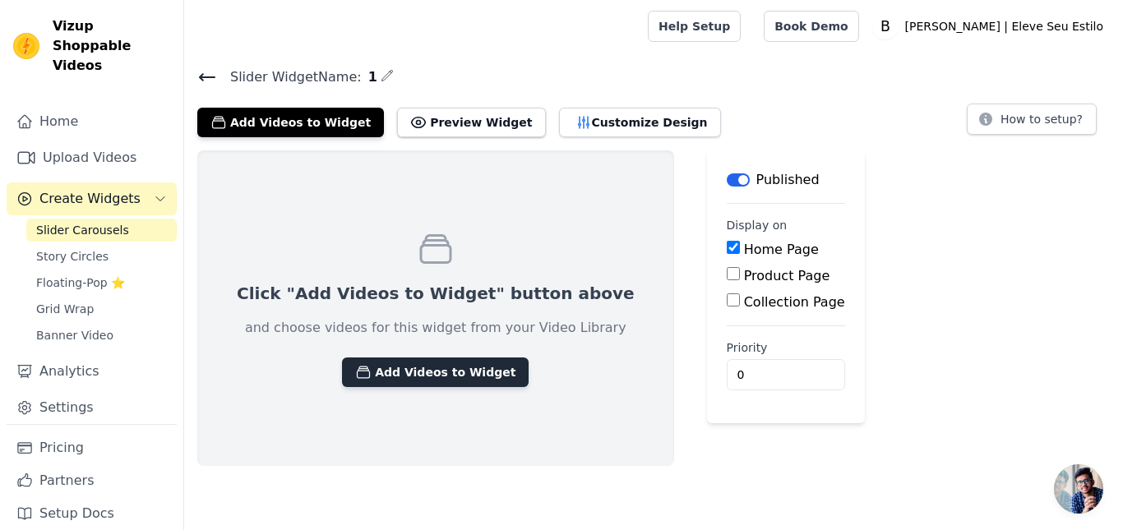
click at [411, 376] on button "Add Videos to Widget" at bounding box center [435, 373] width 187 height 30
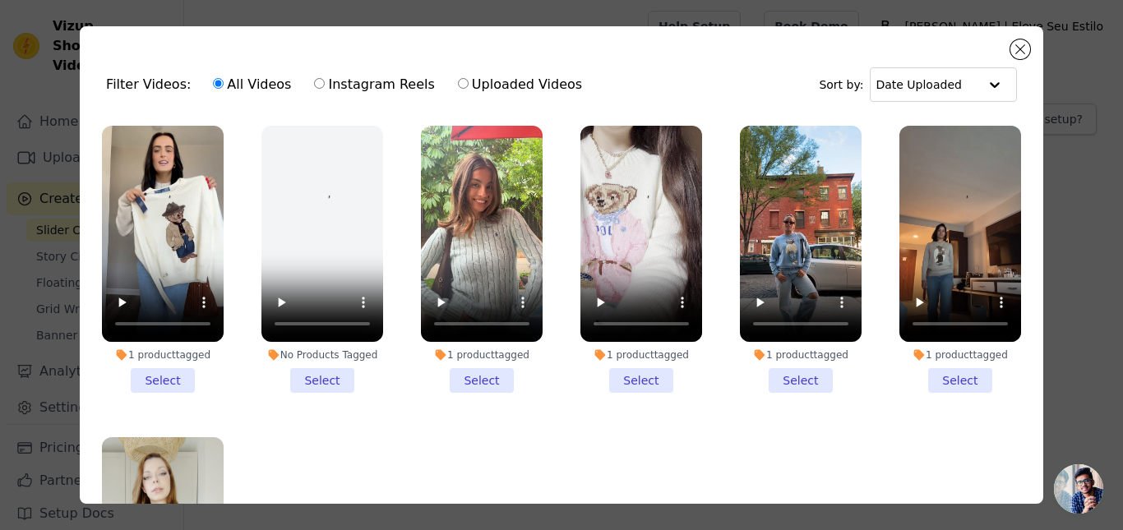
scroll to position [141, 0]
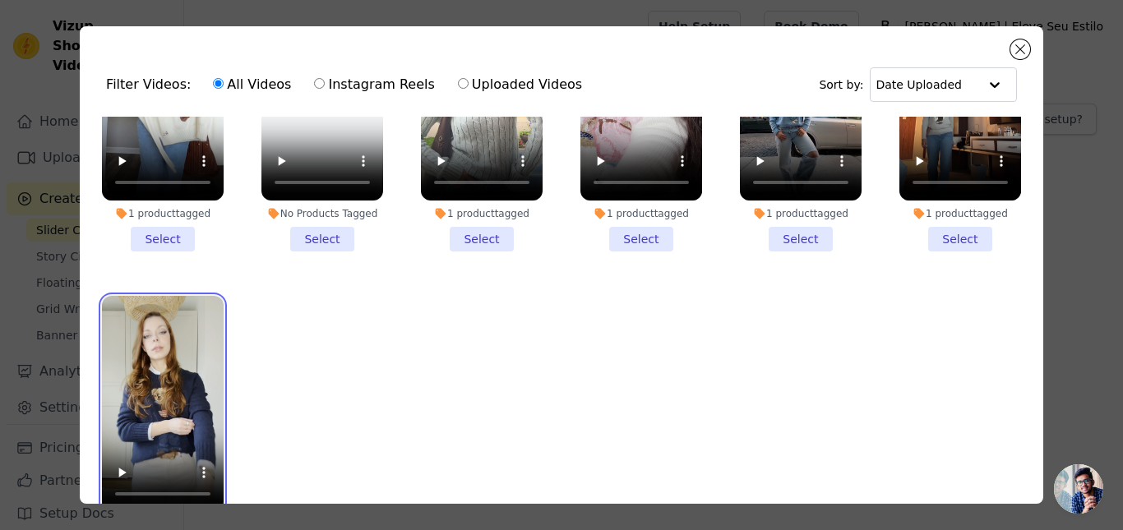
click at [145, 397] on video at bounding box center [163, 404] width 122 height 216
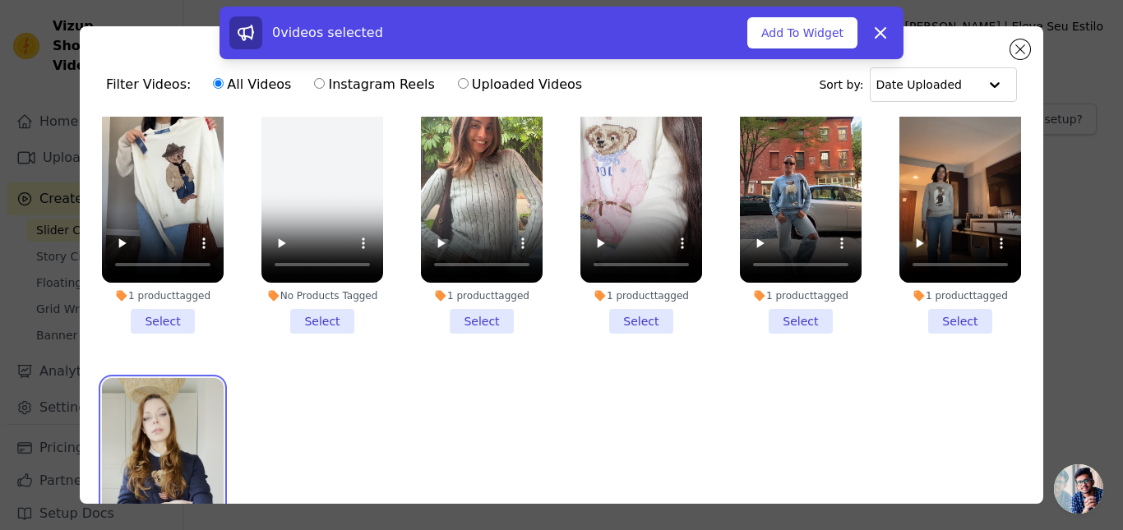
scroll to position [0, 0]
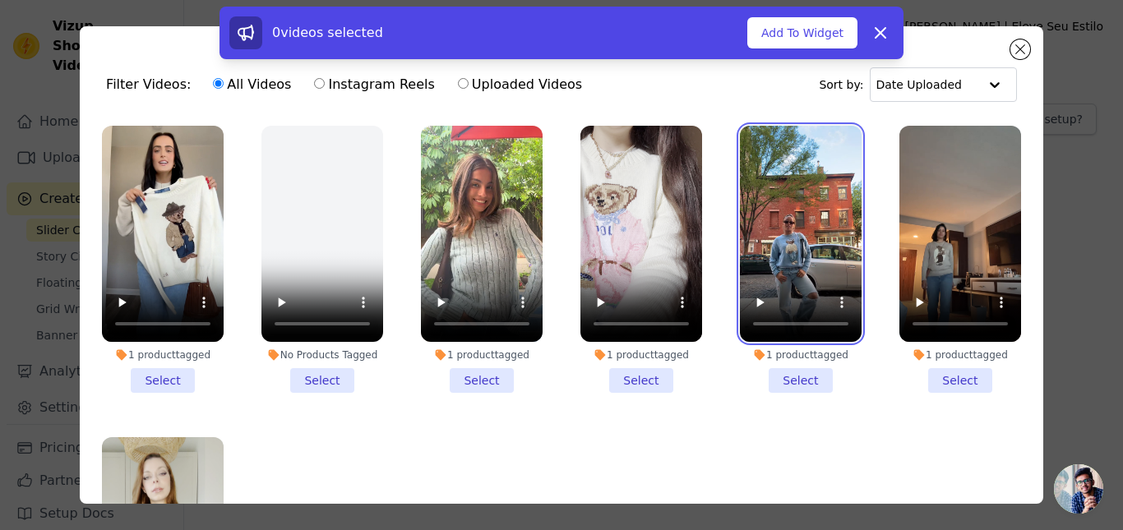
click at [769, 248] on video at bounding box center [801, 234] width 122 height 216
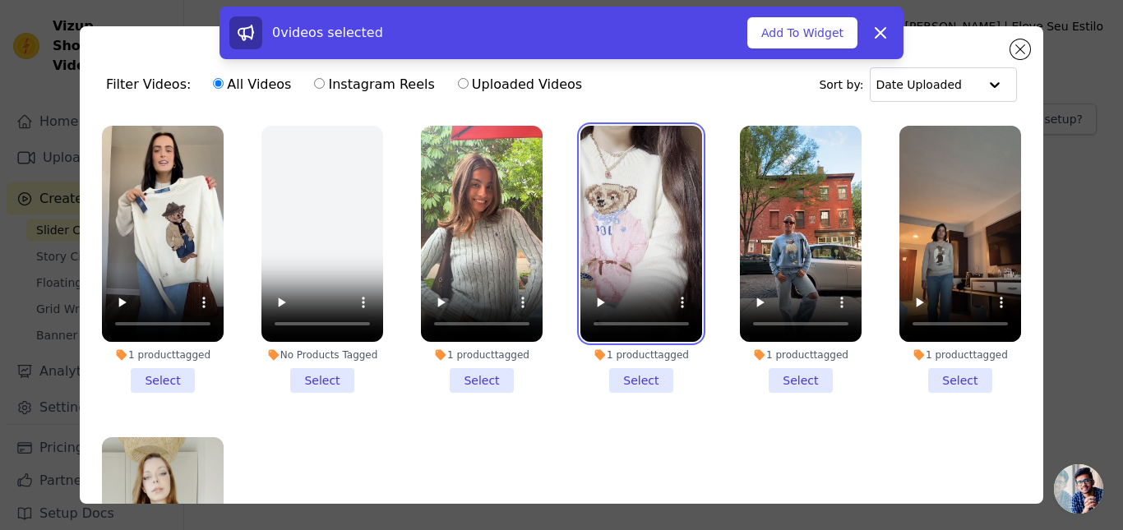
click at [621, 216] on video at bounding box center [641, 234] width 122 height 216
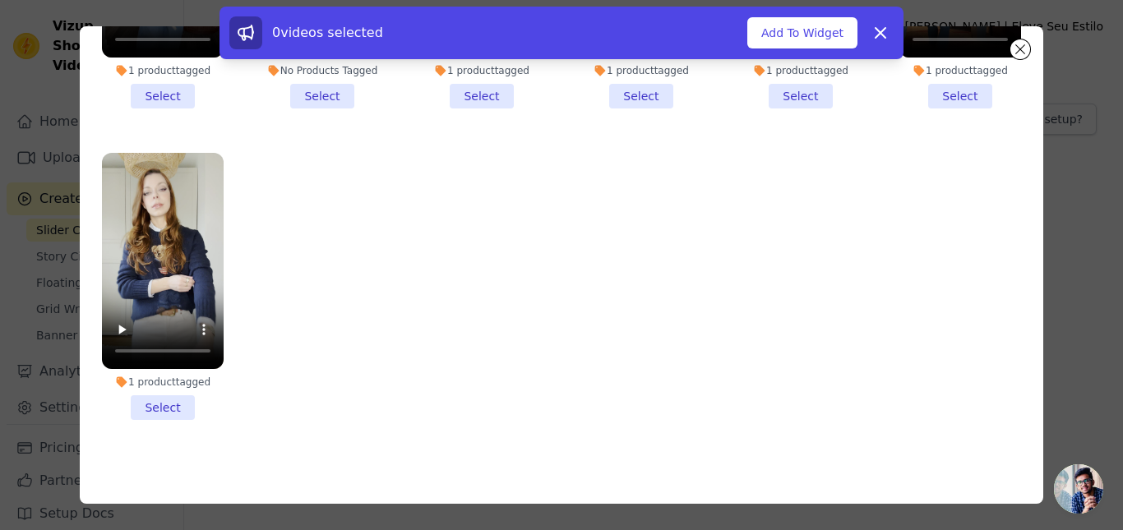
click at [182, 390] on li "1 product tagged Select" at bounding box center [163, 286] width 122 height 267
click at [0, 0] on input "1 product tagged Select" at bounding box center [0, 0] width 0 height 0
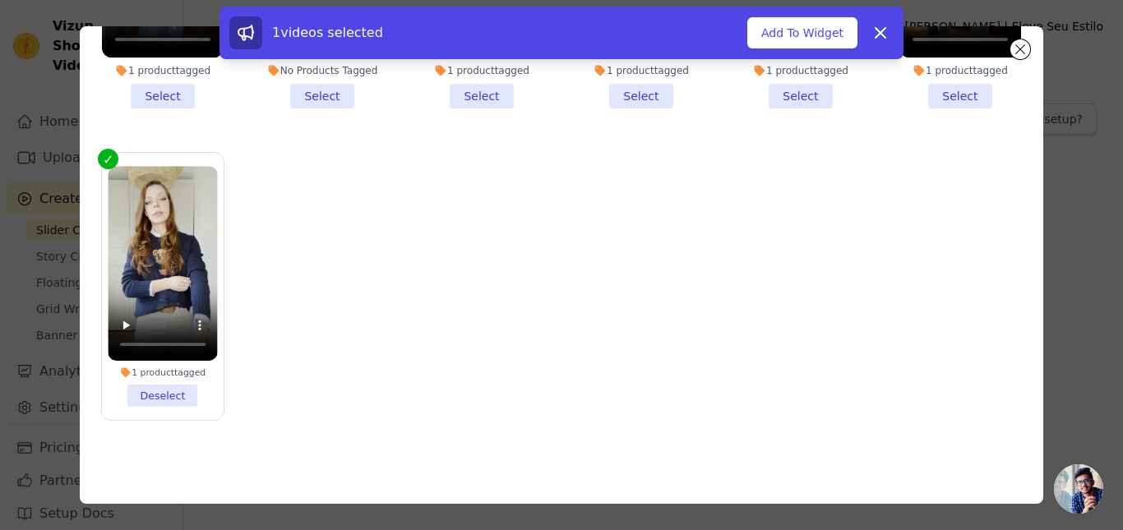
scroll to position [0, 0]
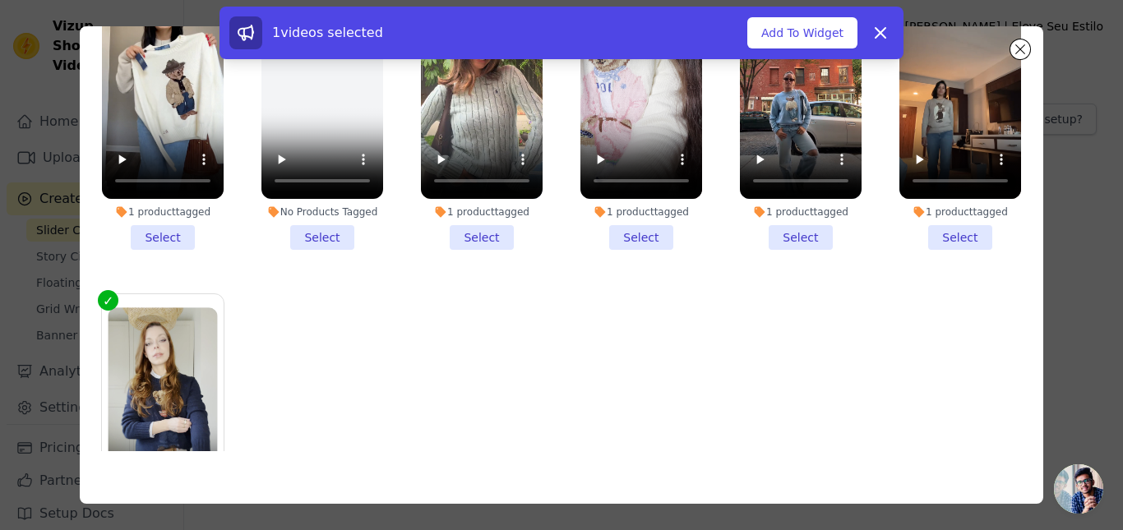
click at [623, 233] on li "1 product tagged Select" at bounding box center [641, 116] width 122 height 267
click at [0, 0] on input "1 product tagged Select" at bounding box center [0, 0] width 0 height 0
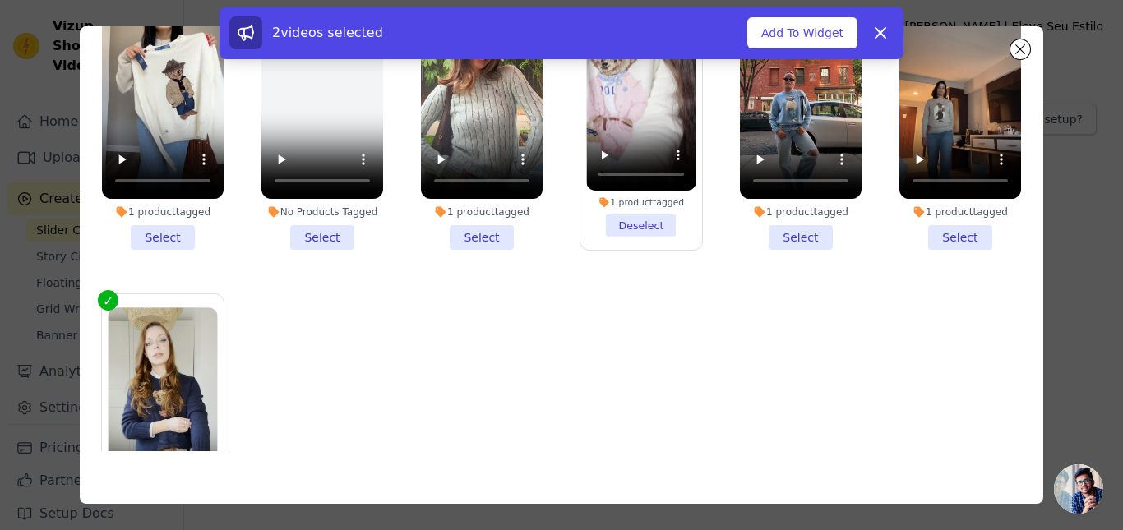
click at [778, 235] on li "1 product tagged Select" at bounding box center [801, 116] width 122 height 267
click at [0, 0] on input "1 product tagged Select" at bounding box center [0, 0] width 0 height 0
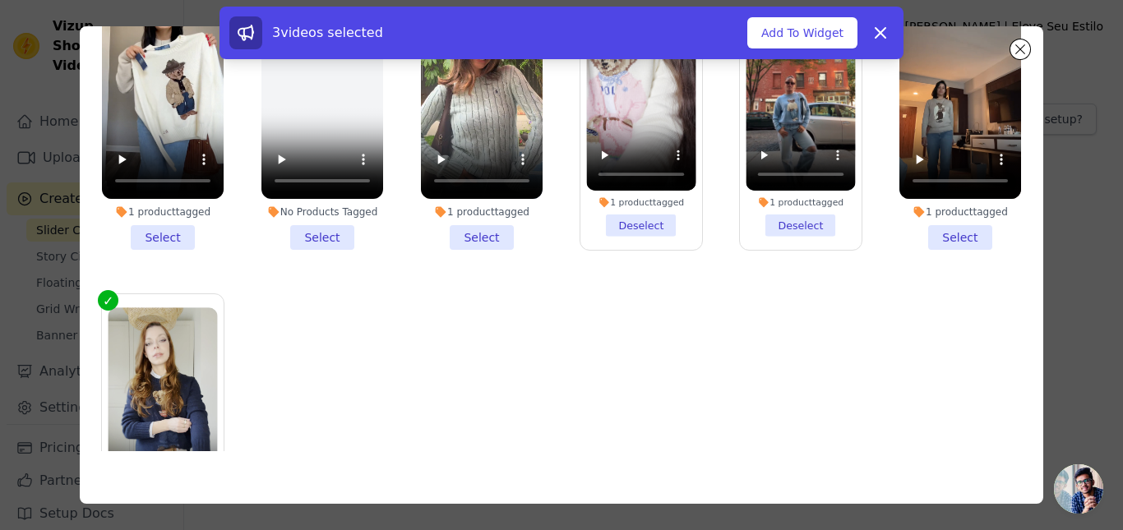
click at [166, 232] on li "1 product tagged Select" at bounding box center [163, 116] width 122 height 267
click at [0, 0] on input "1 product tagged Select" at bounding box center [0, 0] width 0 height 0
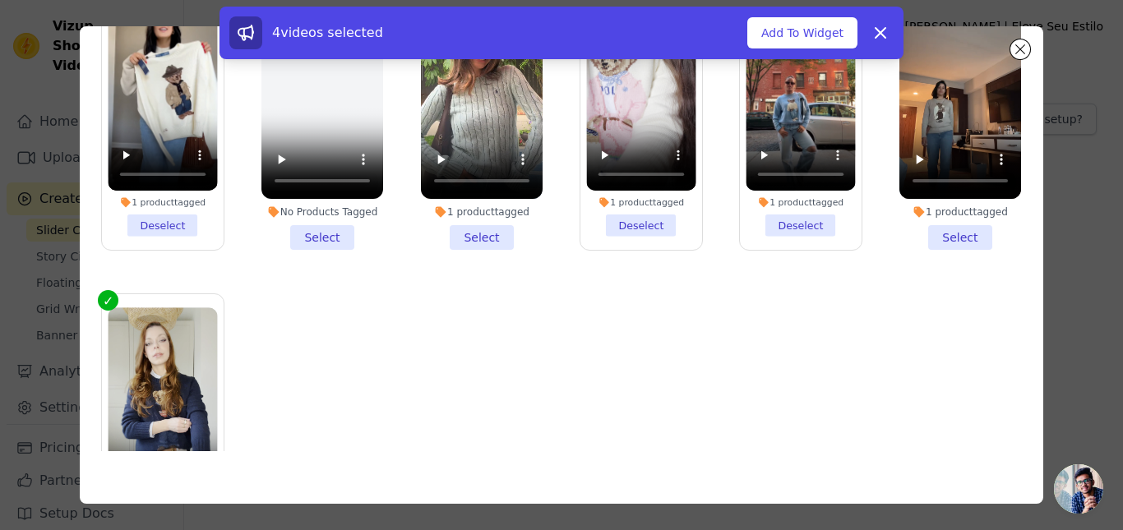
click at [943, 231] on li "1 product tagged Select" at bounding box center [960, 116] width 122 height 267
click at [0, 0] on input "1 product tagged Select" at bounding box center [0, 0] width 0 height 0
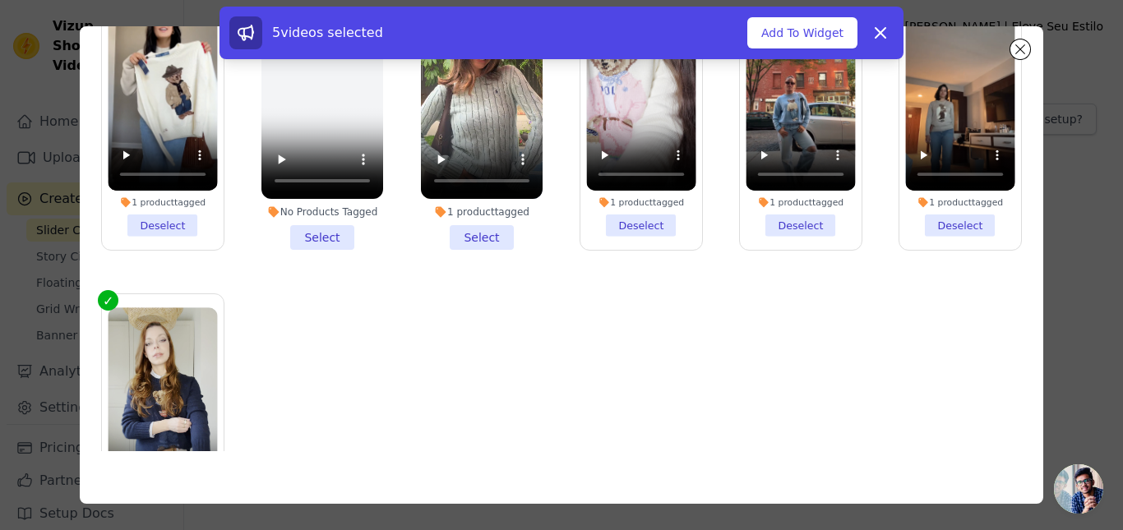
click at [481, 238] on li "1 product tagged Select" at bounding box center [482, 116] width 122 height 267
click at [0, 0] on input "1 product tagged Select" at bounding box center [0, 0] width 0 height 0
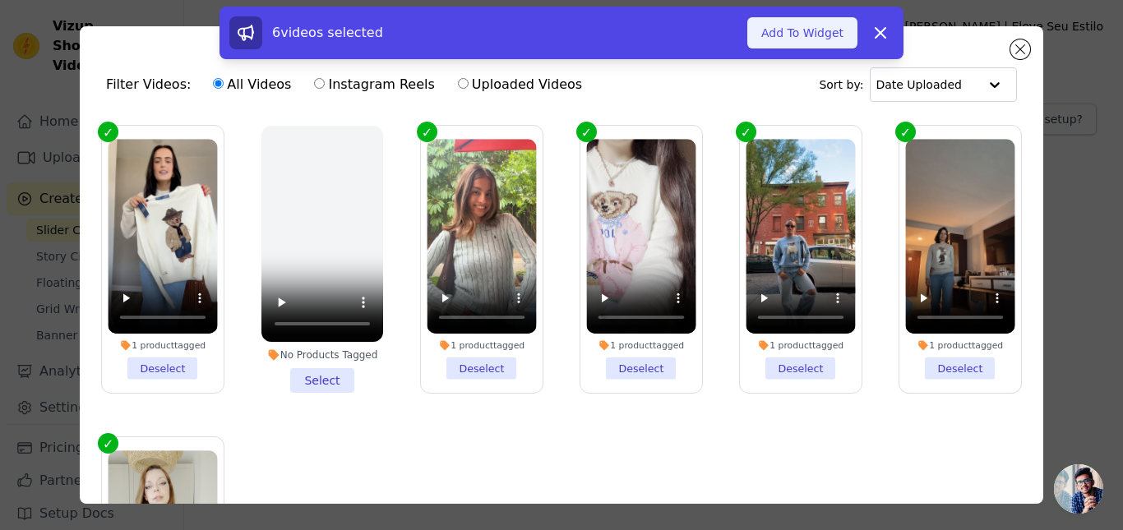
click at [810, 28] on button "Add To Widget" at bounding box center [802, 32] width 110 height 31
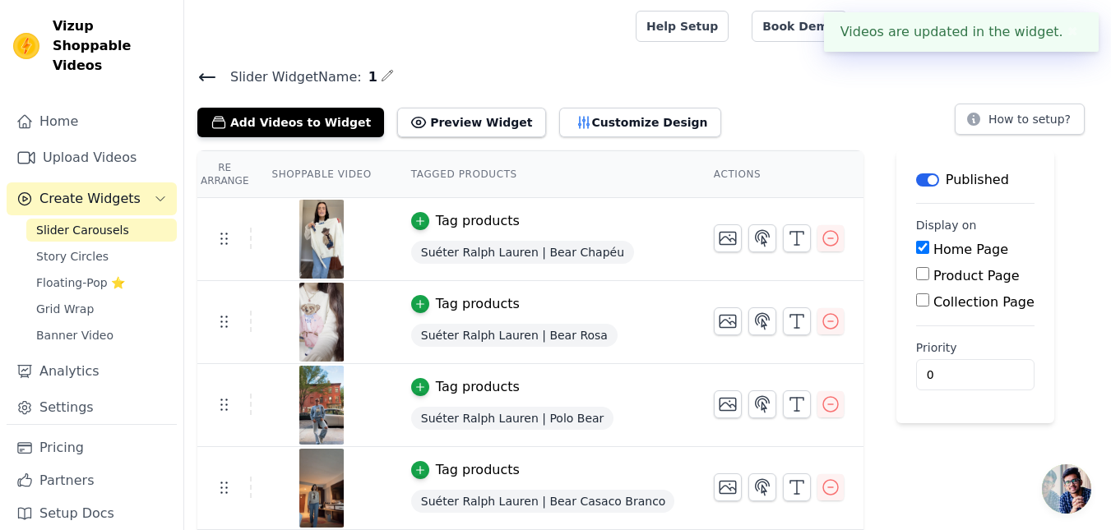
click at [1071, 31] on button "✖" at bounding box center [1072, 32] width 19 height 20
